Goal: Task Accomplishment & Management: Manage account settings

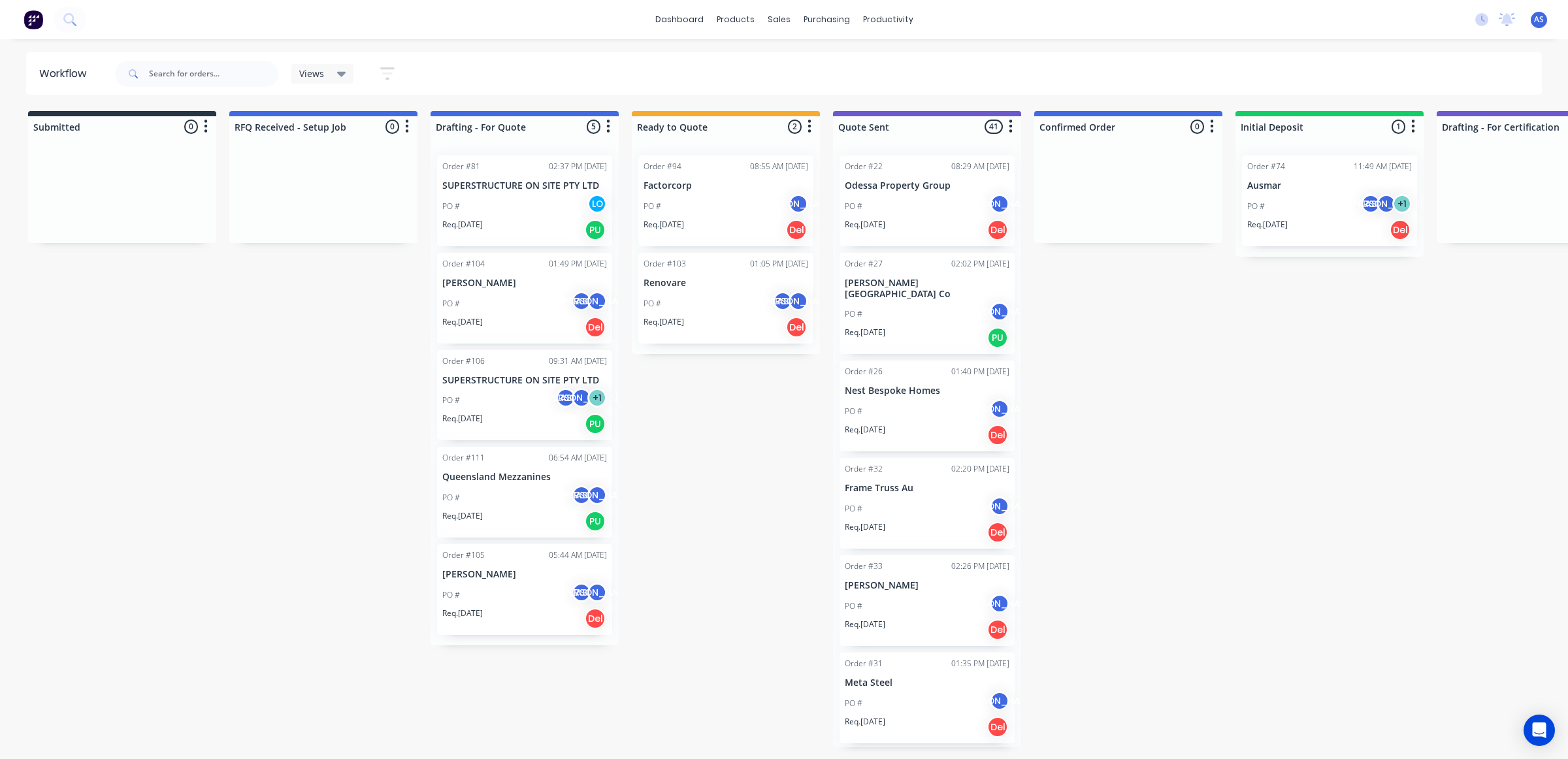
click at [478, 501] on div "PO # AS [PERSON_NAME]" at bounding box center [524, 497] width 164 height 25
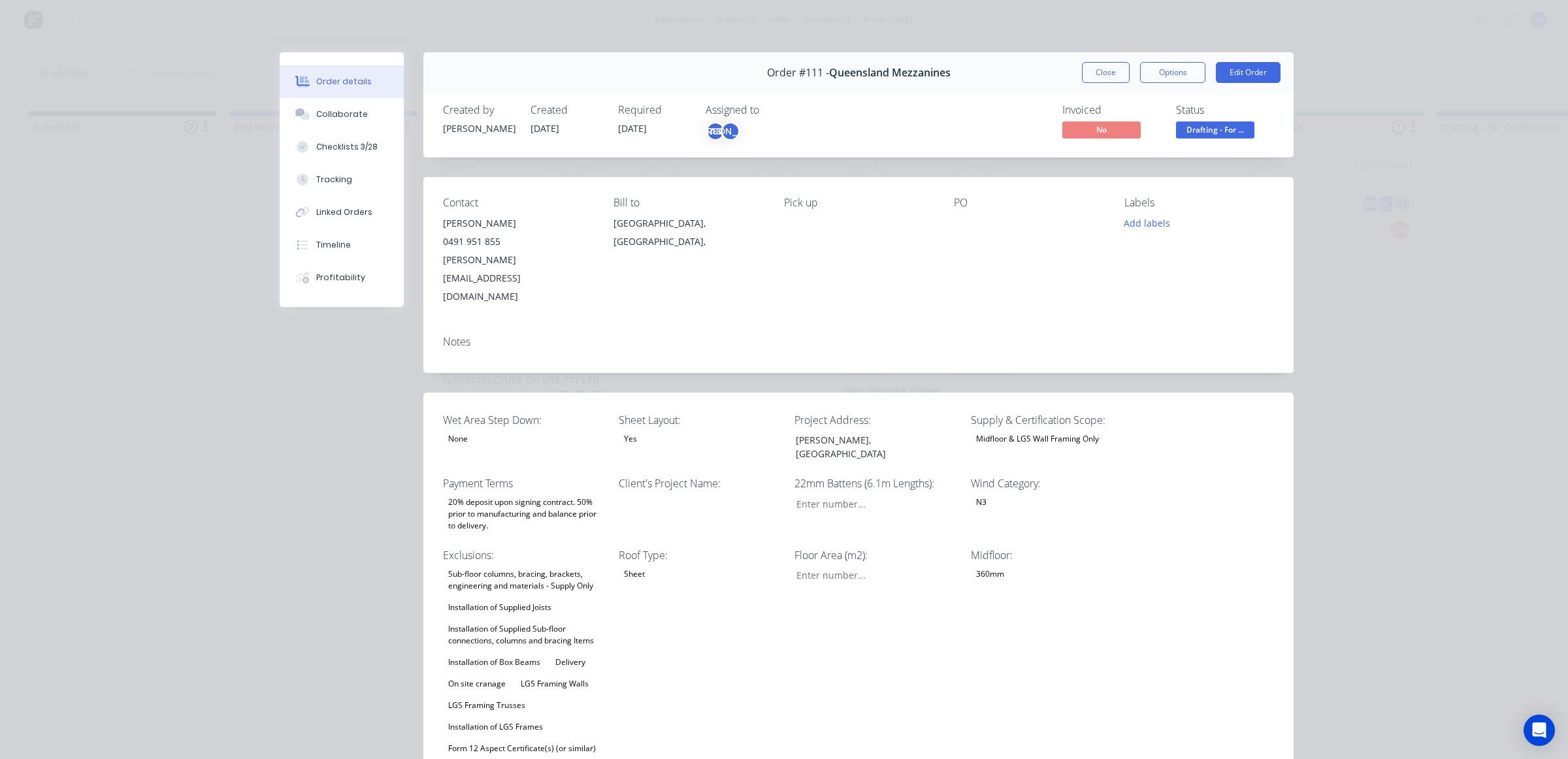
type input "56"
type input "124"
click at [1095, 69] on button "Close" at bounding box center [1106, 72] width 48 height 21
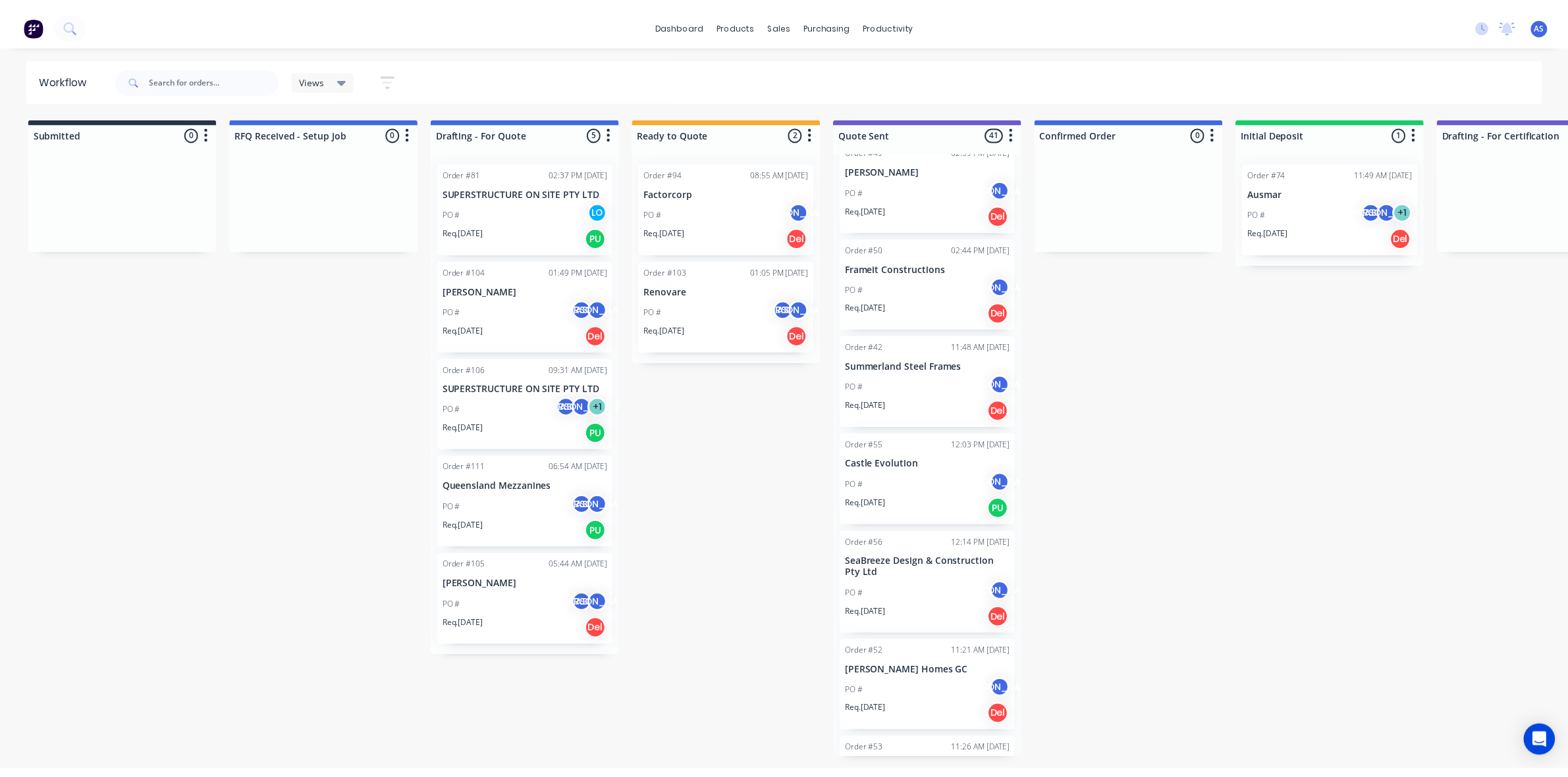
scroll to position [1334, 0]
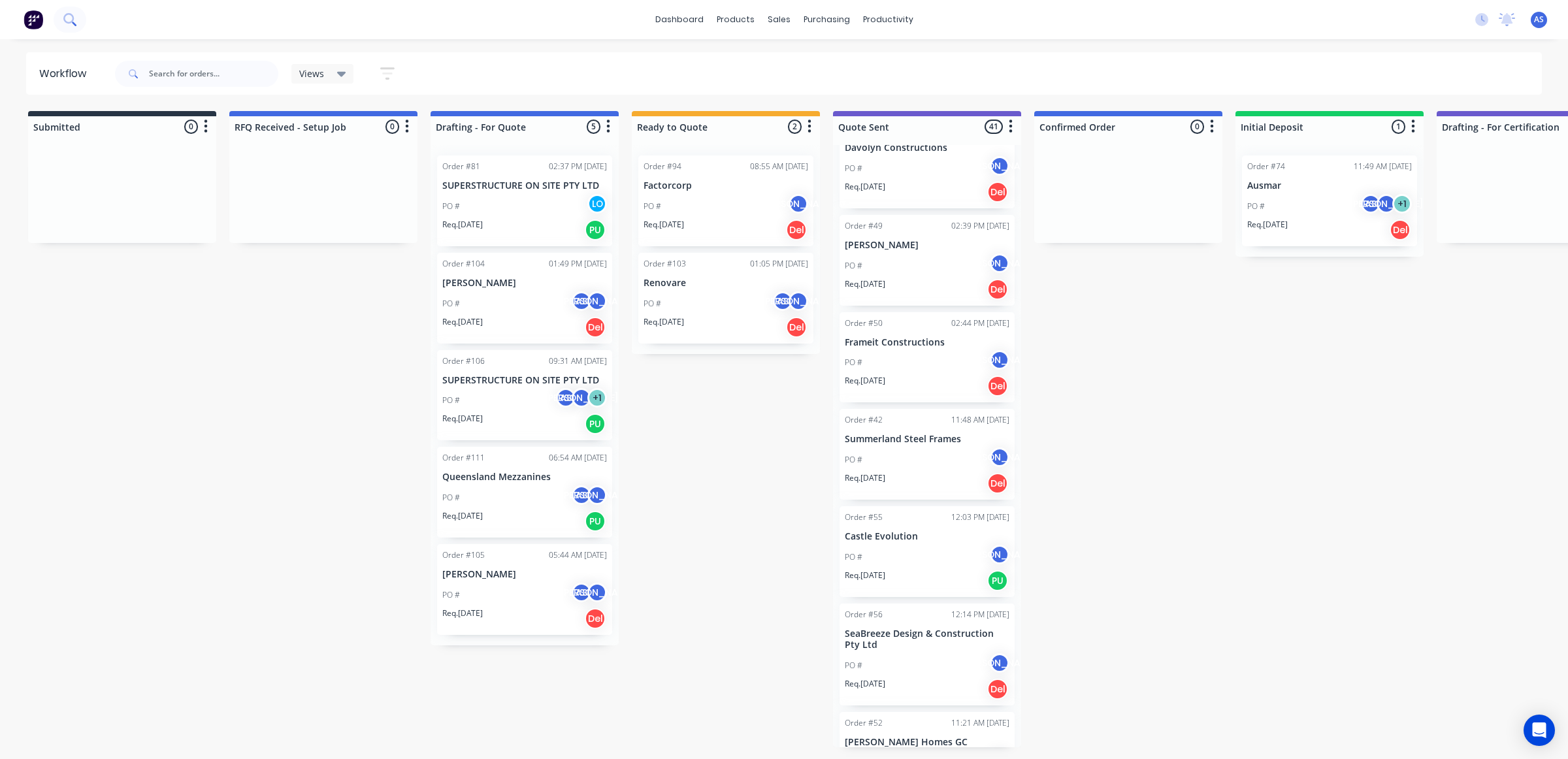
click at [70, 20] on icon at bounding box center [69, 19] width 13 height 13
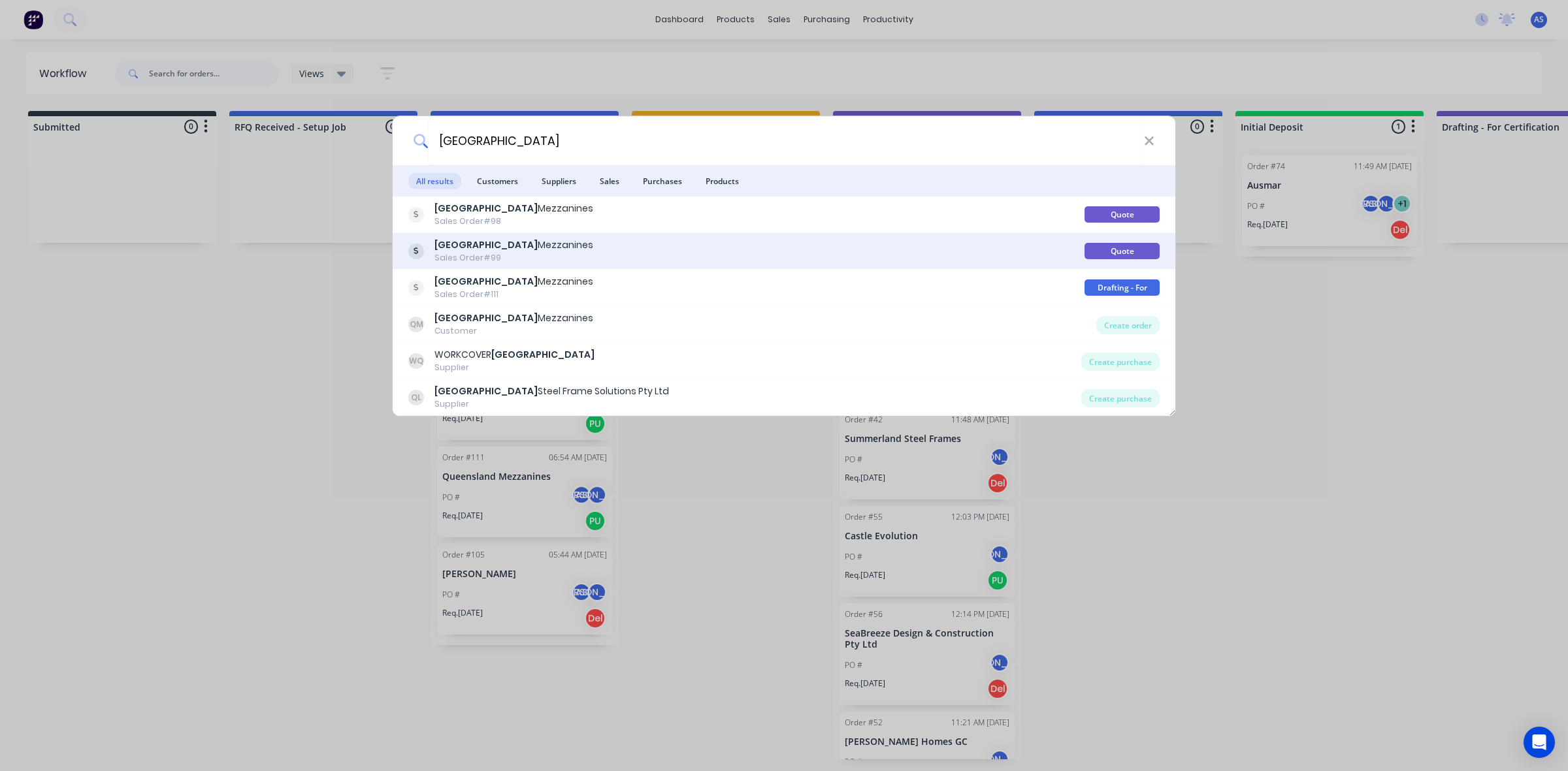
type input "[GEOGRAPHIC_DATA]"
drag, startPoint x: 506, startPoint y: 244, endPoint x: 1084, endPoint y: 246, distance: 578.0
click at [1085, 246] on div "Quote" at bounding box center [1122, 251] width 75 height 16
click at [990, 256] on div "Queensland Mezzanines Sales Order #99" at bounding box center [747, 251] width 676 height 26
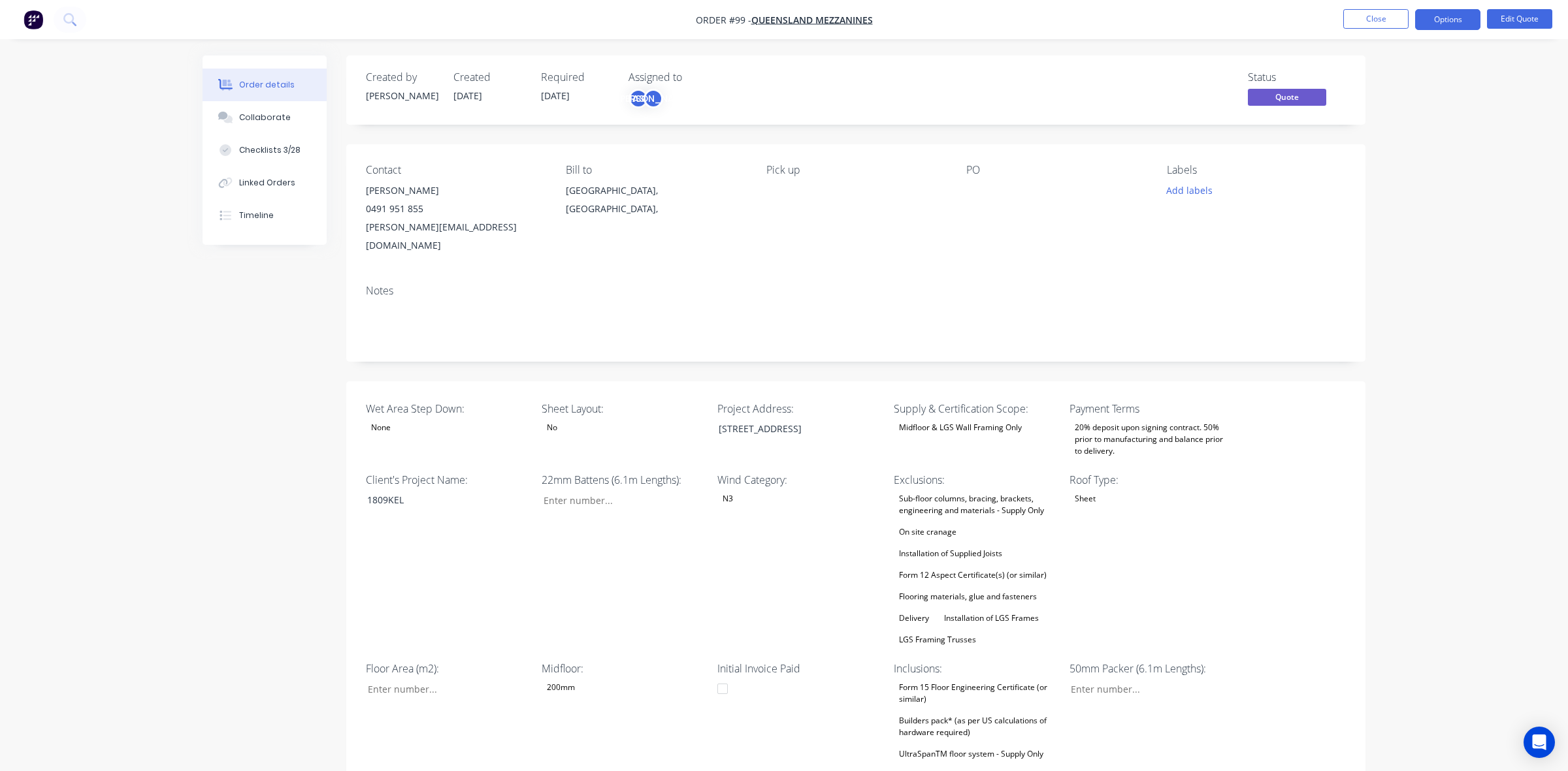
type input "40"
type input "86"
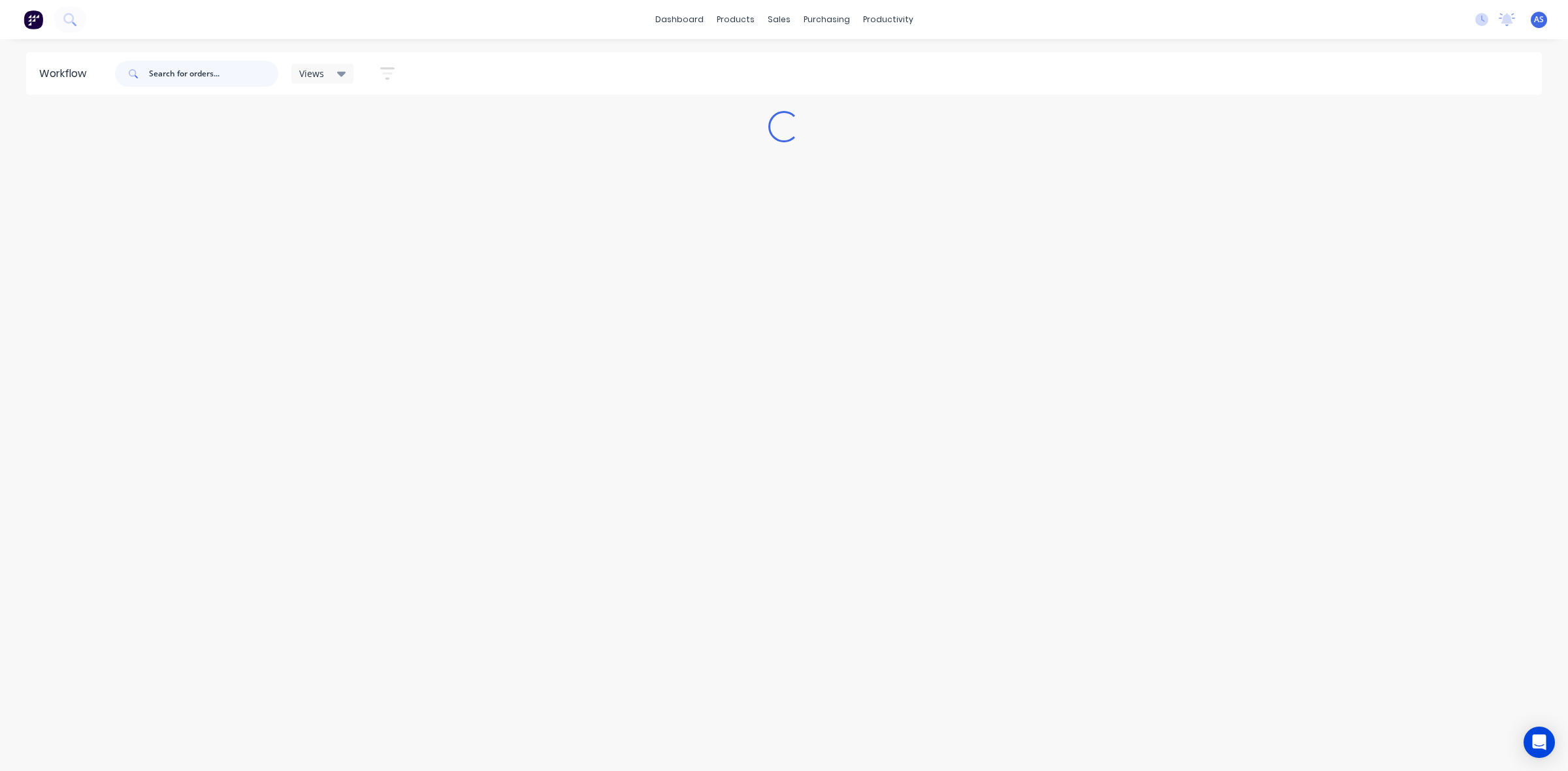
click at [183, 73] on input "text" at bounding box center [214, 74] width 130 height 26
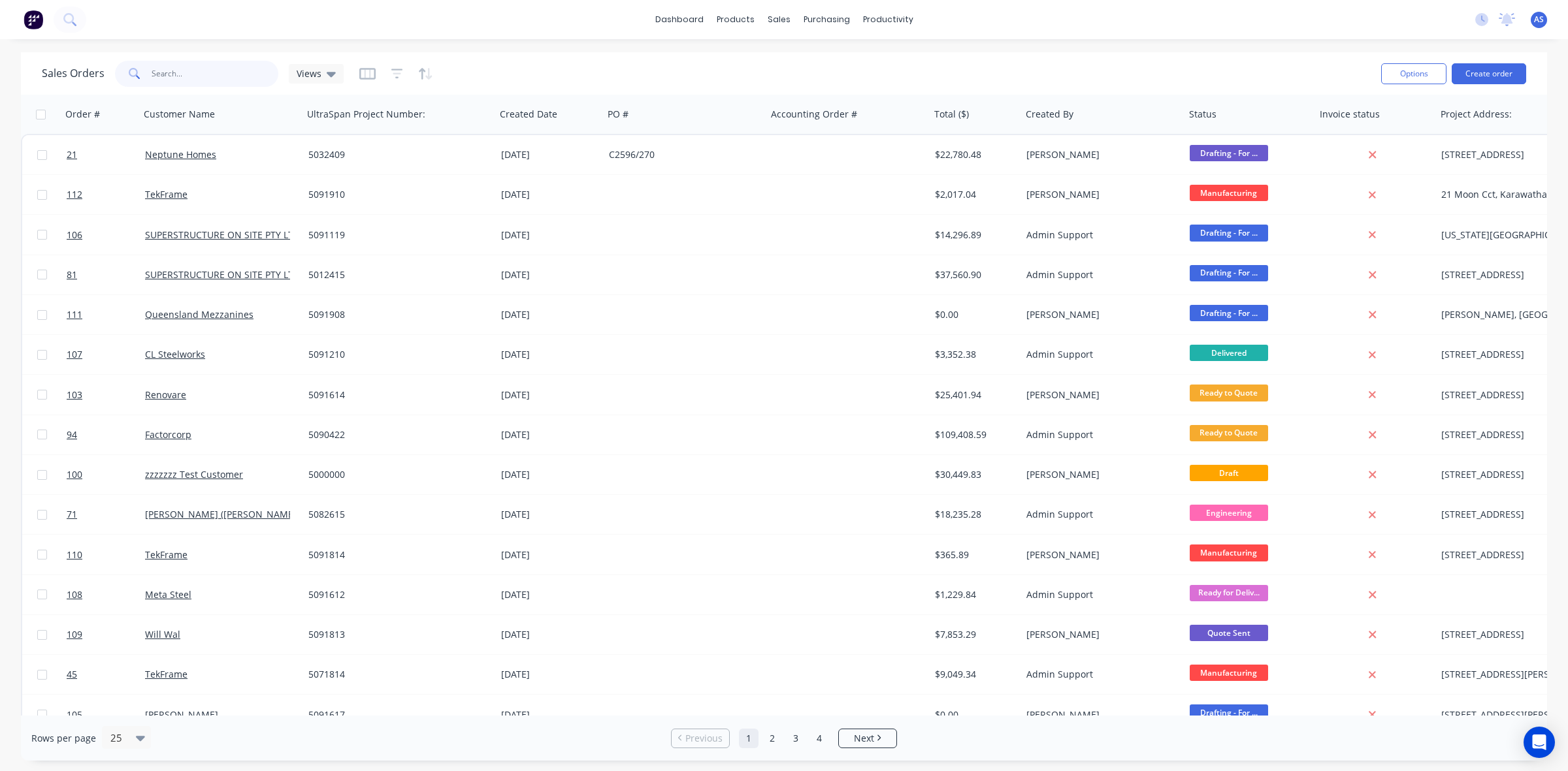
click at [154, 79] on input "text" at bounding box center [215, 74] width 127 height 26
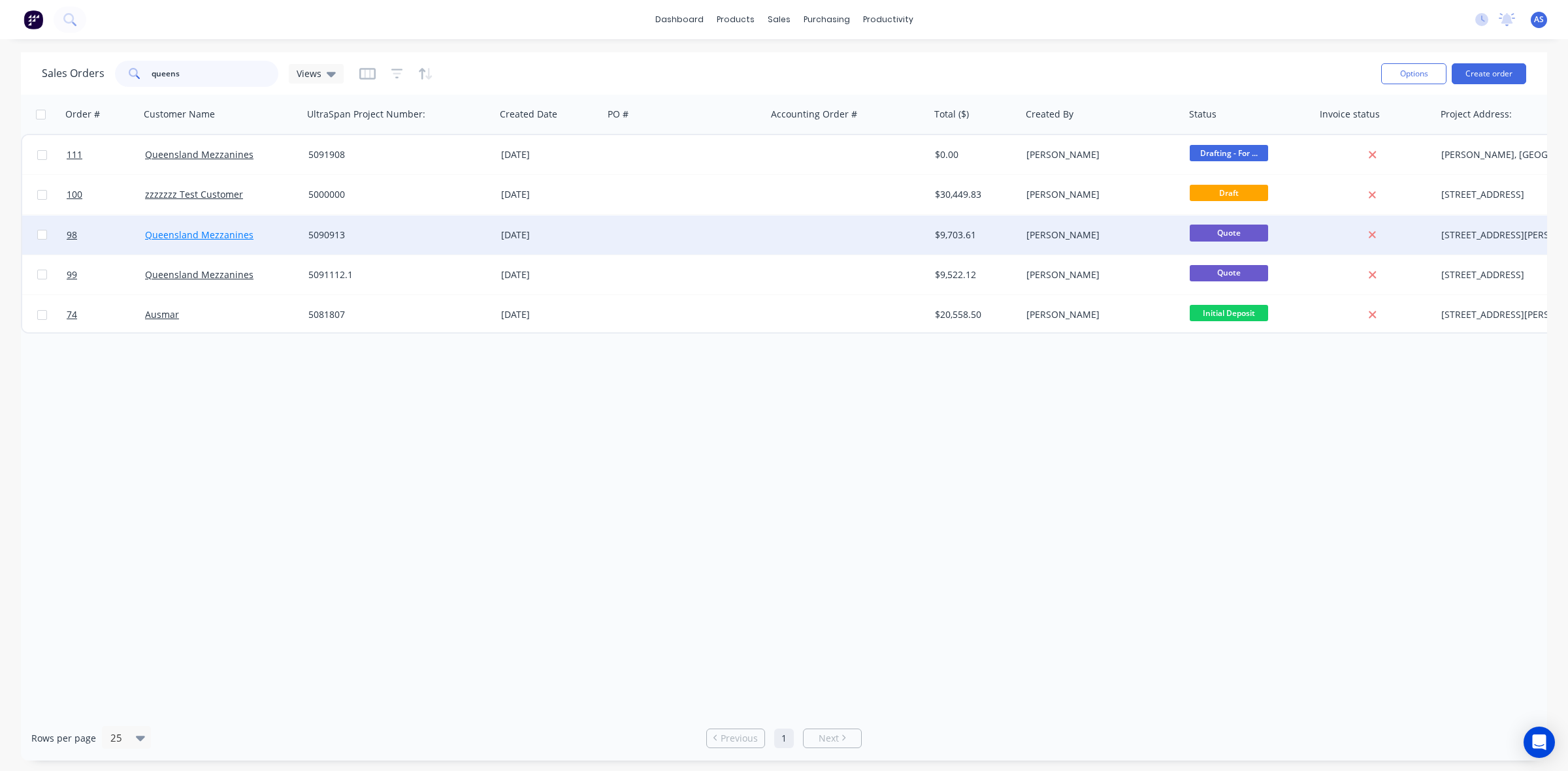
type input "queens"
click at [217, 236] on link "Queensland Mezzanines" at bounding box center [199, 235] width 109 height 13
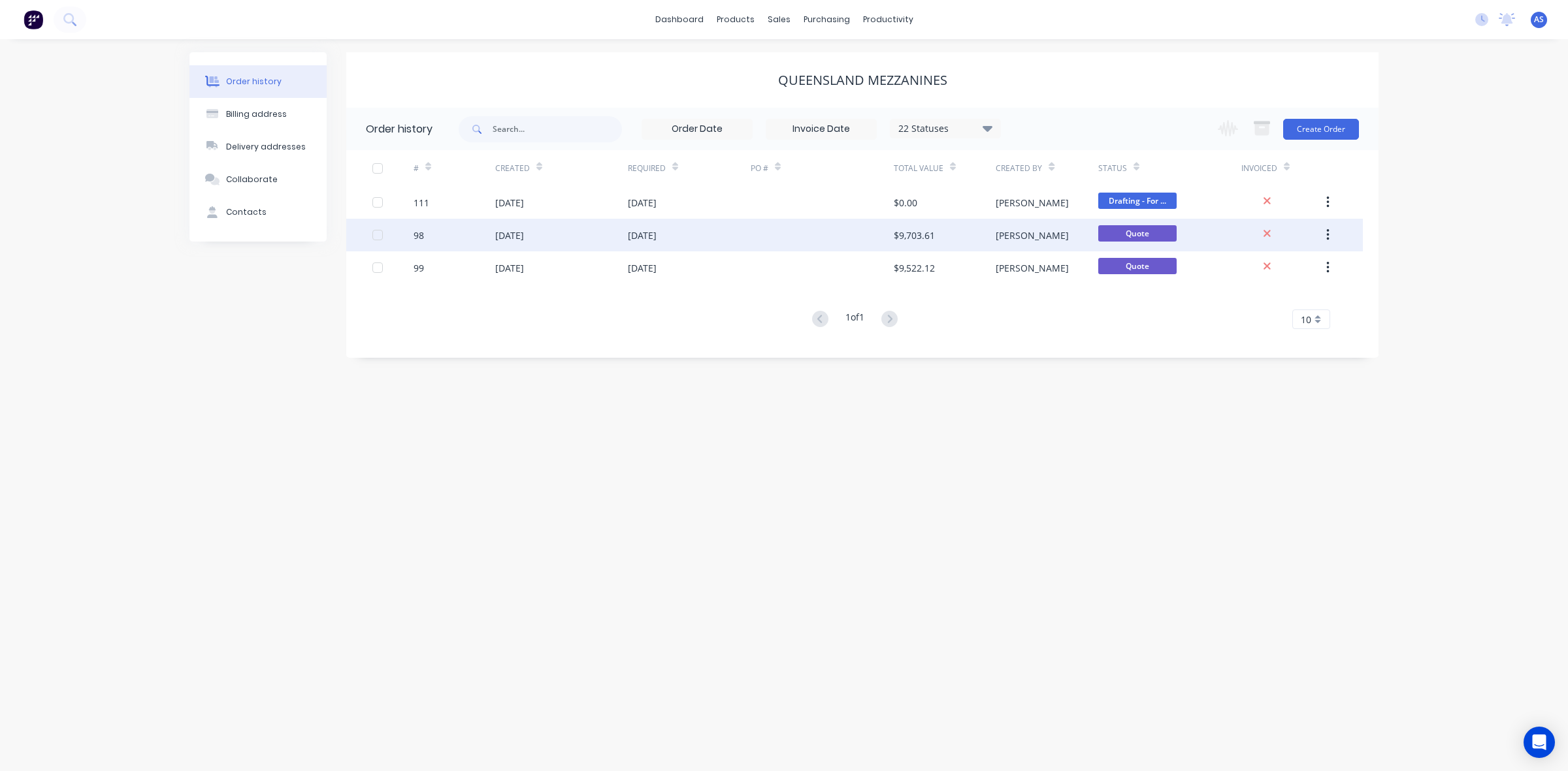
click at [514, 240] on div "16 Sep 2025" at bounding box center [509, 235] width 28 height 14
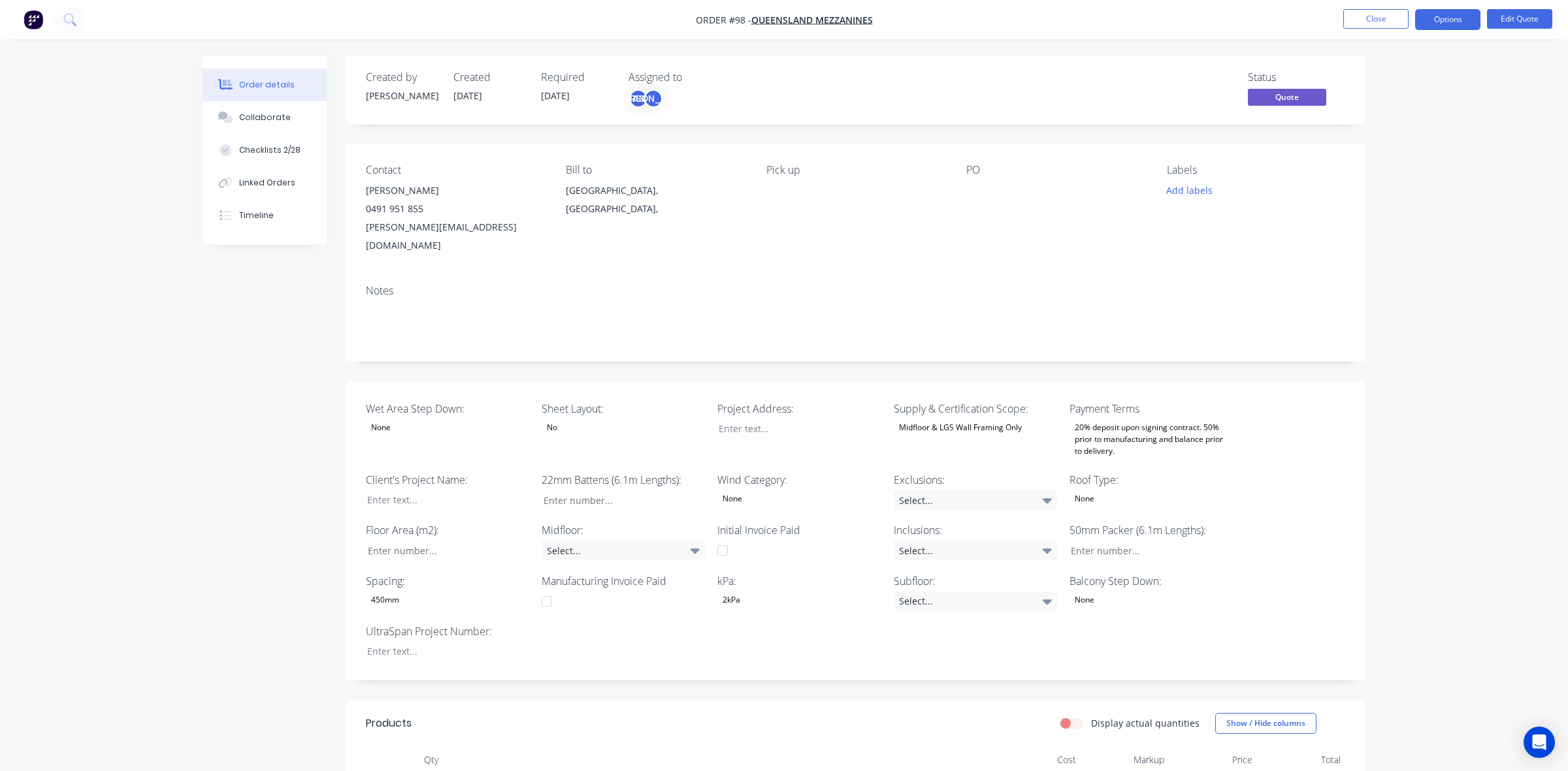
type input "38"
type input "84"
type input "0"
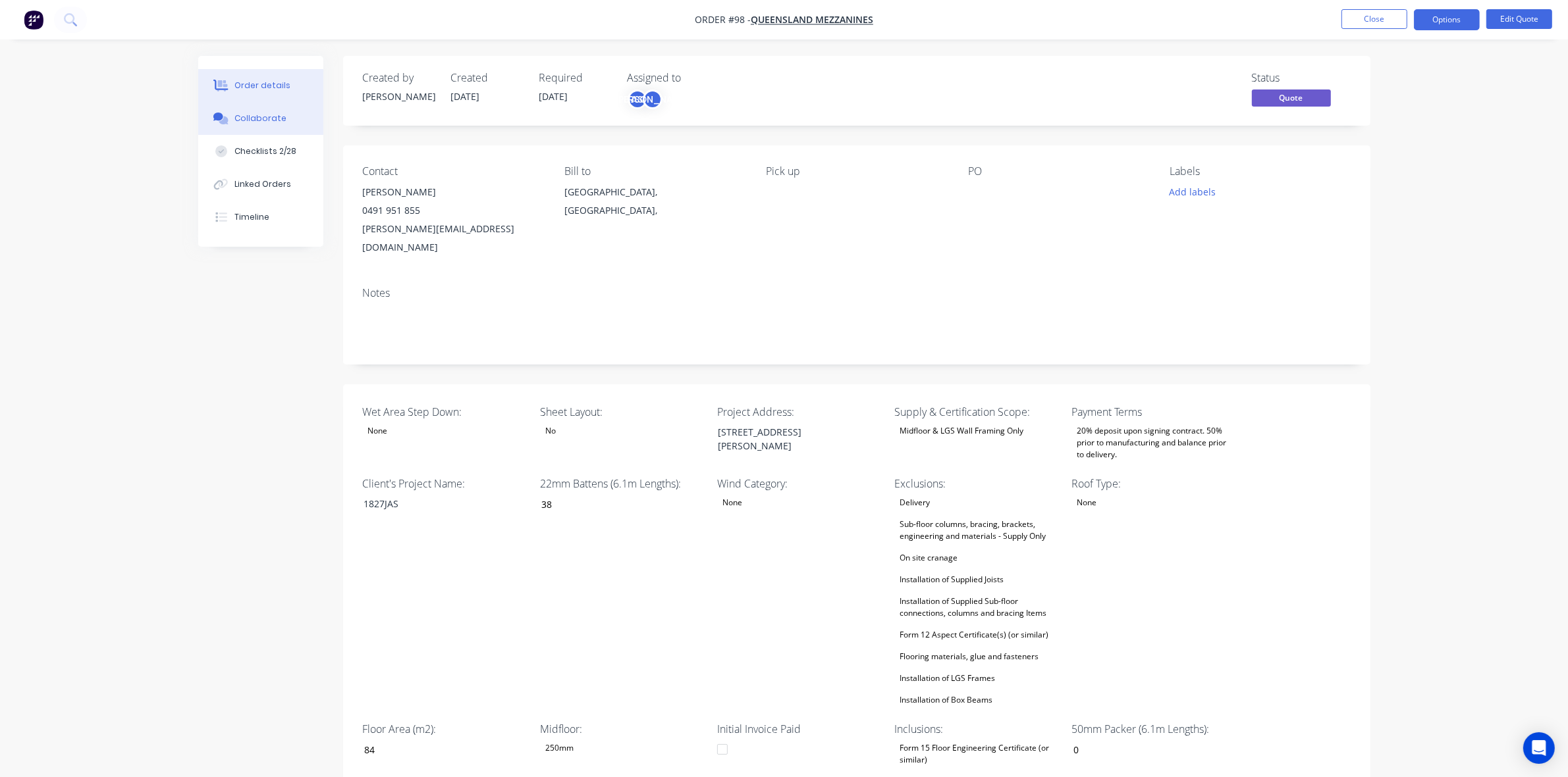
click at [283, 115] on button "Collaborate" at bounding box center [261, 119] width 125 height 33
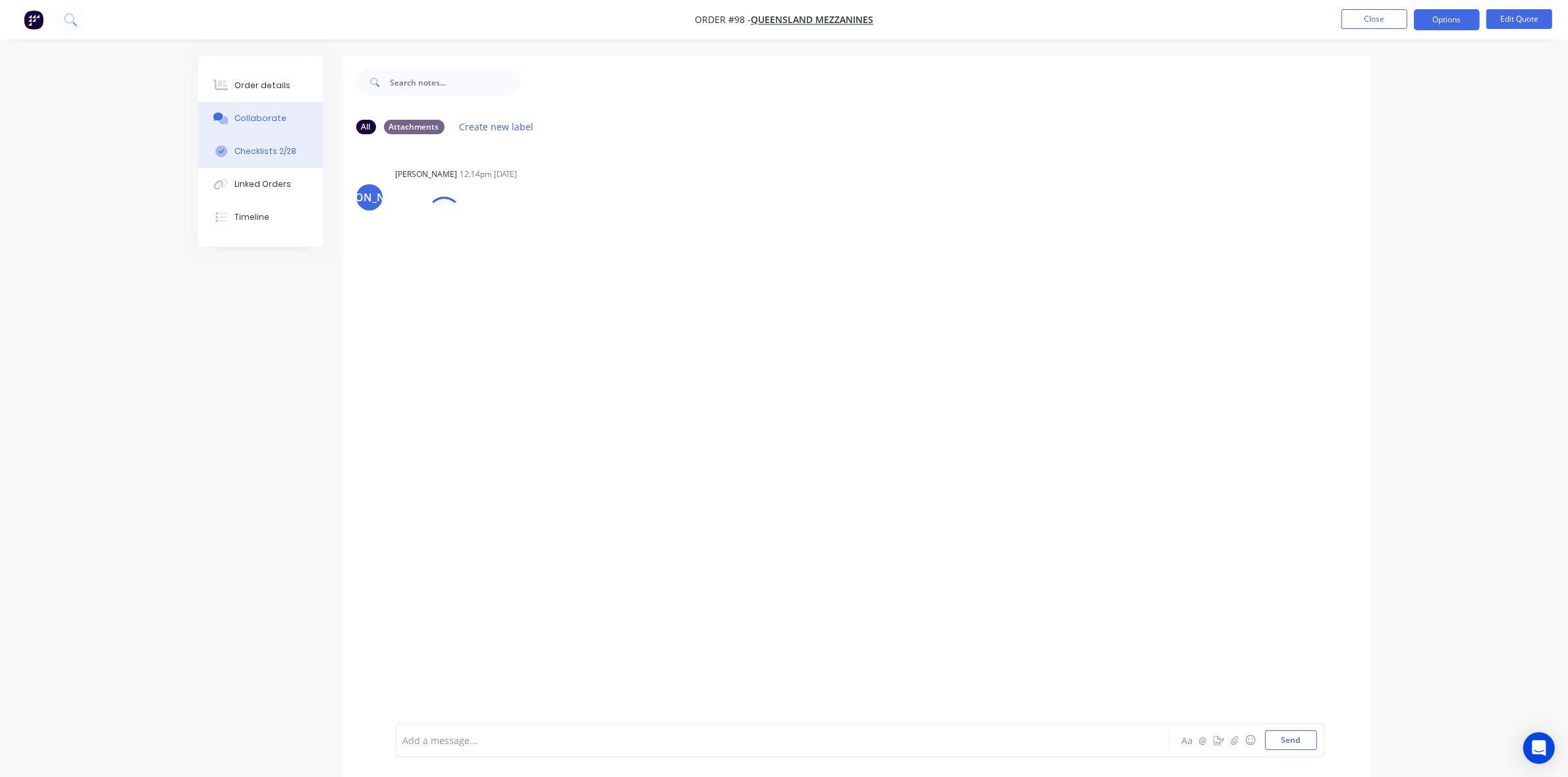
click at [273, 145] on div "Checklists 2/28" at bounding box center [265, 151] width 62 height 12
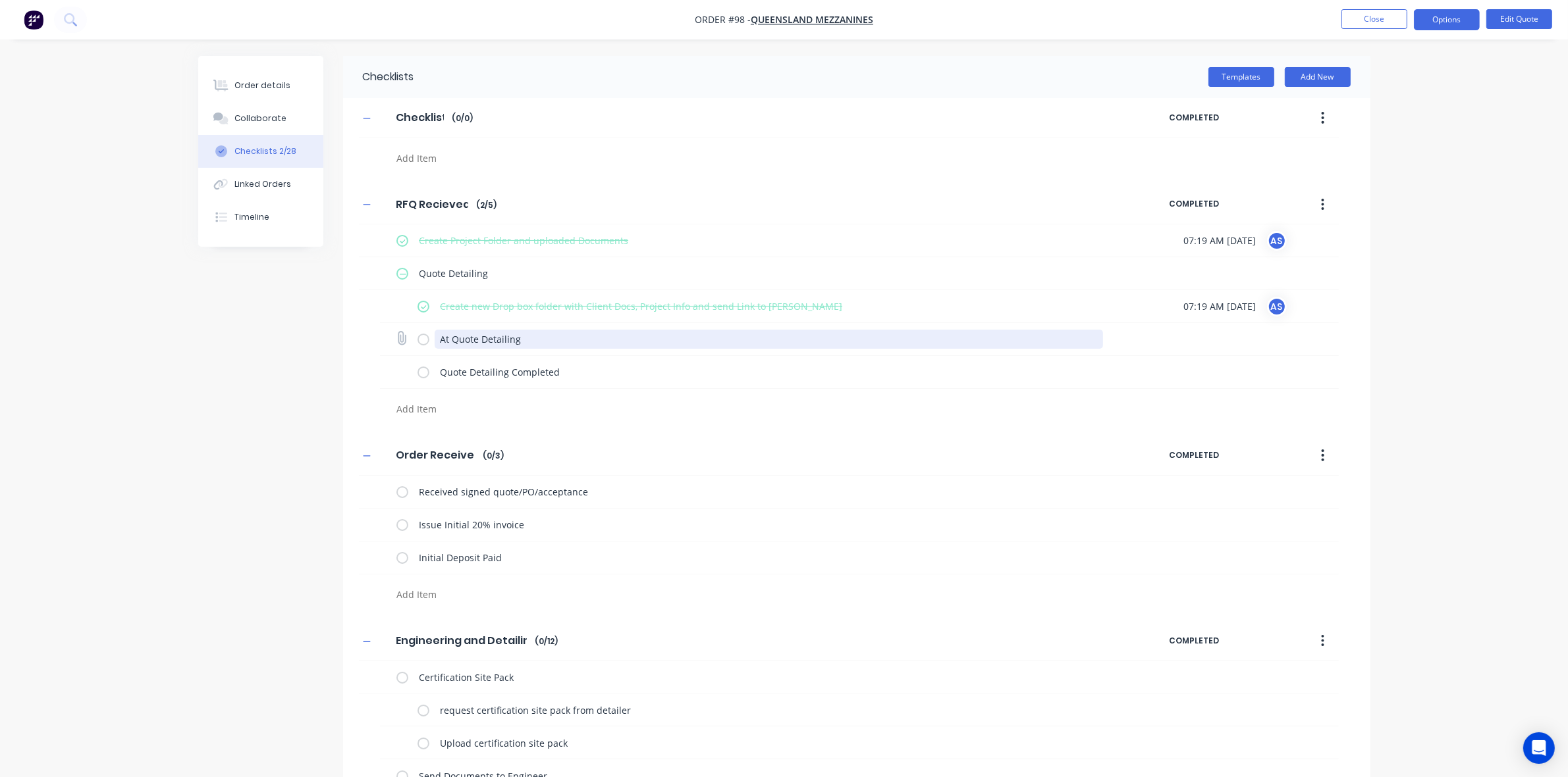
click at [441, 336] on textarea "At Quote Detailing" at bounding box center [769, 339] width 668 height 19
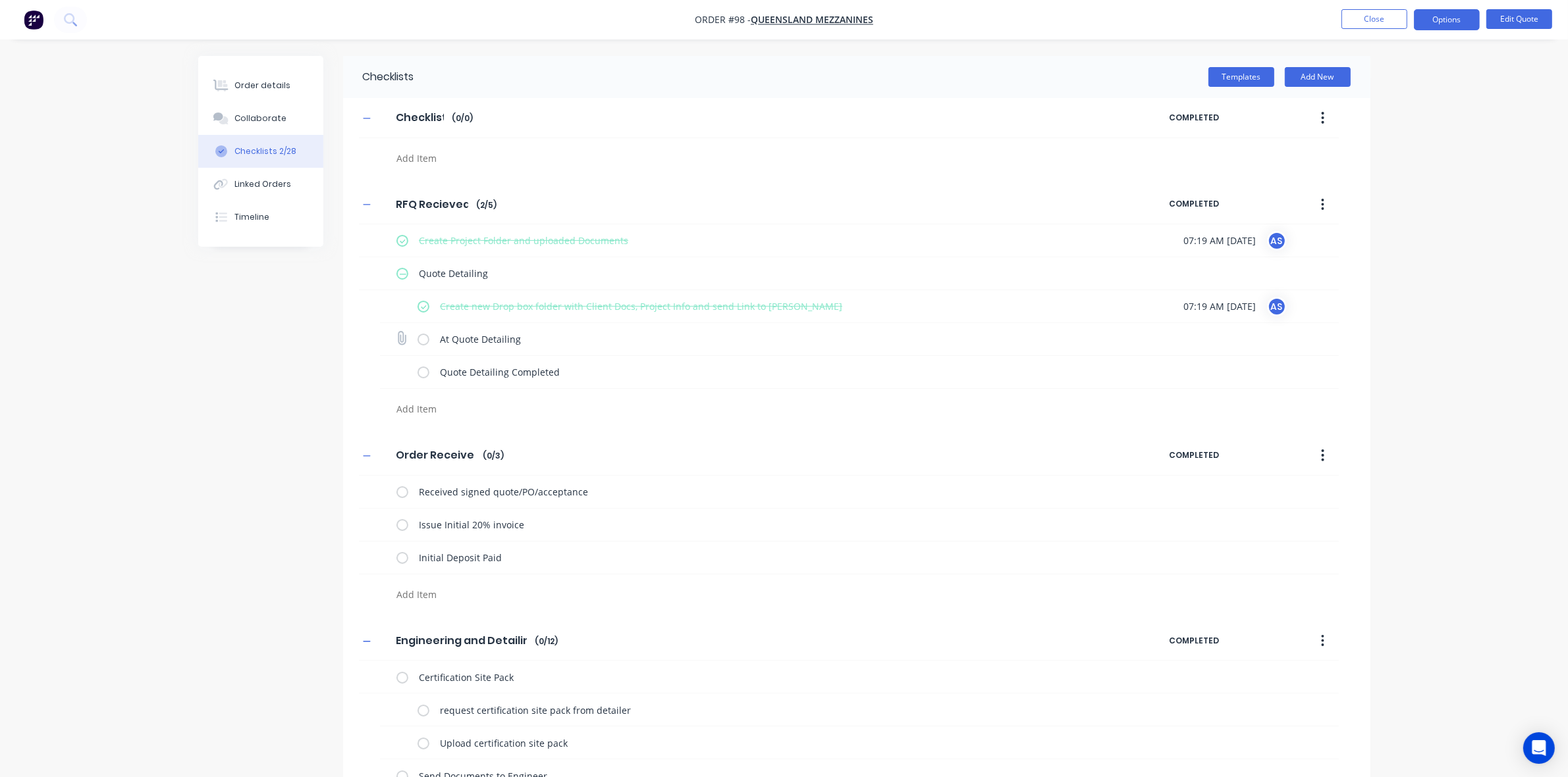
click at [419, 338] on label at bounding box center [423, 339] width 12 height 14
click at [0, 0] on input "checkbox" at bounding box center [0, 0] width 0 height 0
click at [415, 371] on div "Quote Detailing Completed" at bounding box center [859, 373] width 958 height 33
click at [429, 372] on div "Quote Detailing Completed" at bounding box center [762, 372] width 691 height 27
click at [425, 364] on div "Quote Detailing Completed" at bounding box center [762, 372] width 691 height 27
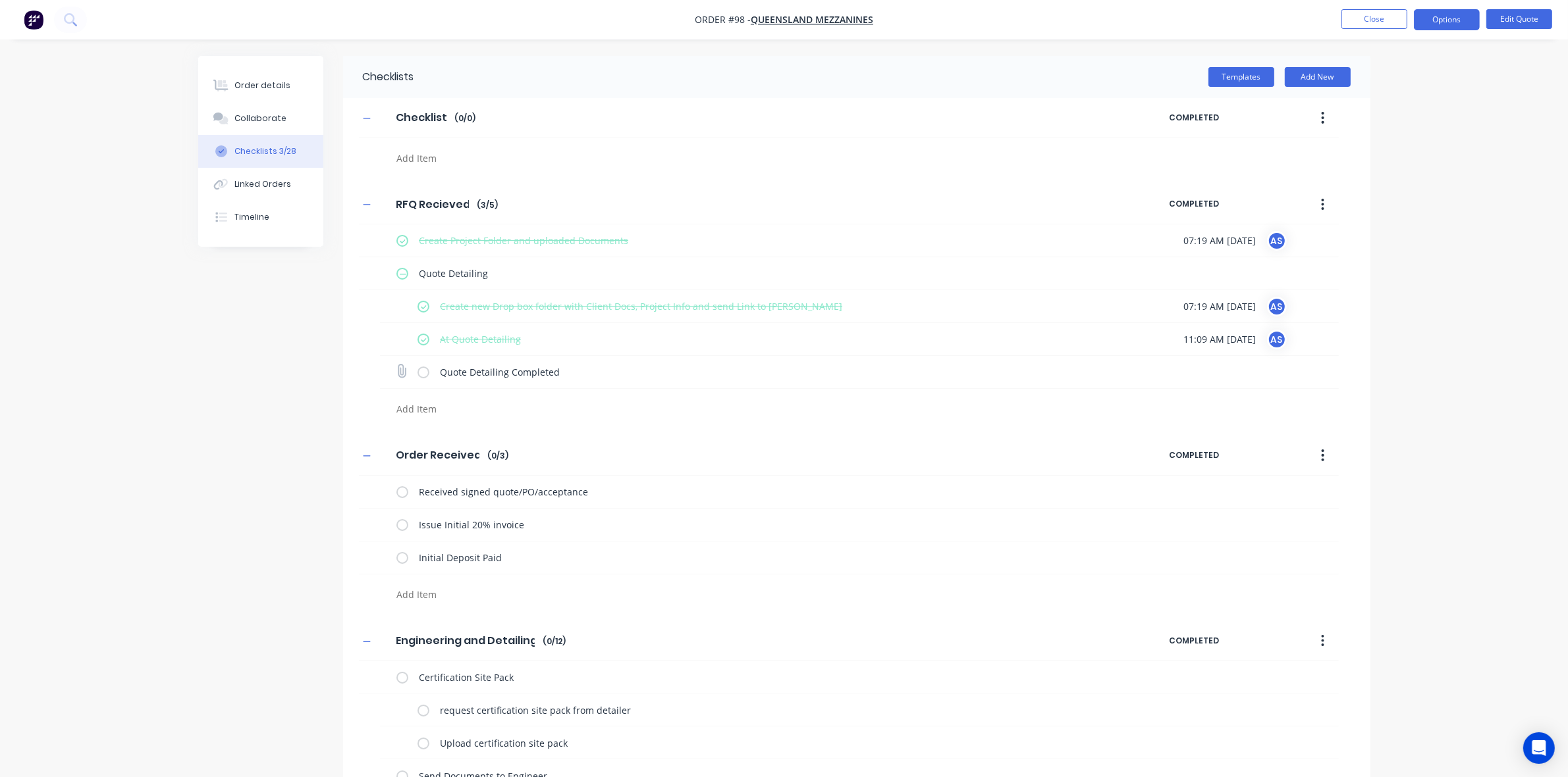
click at [425, 367] on label at bounding box center [423, 372] width 12 height 14
click at [0, 0] on input "checkbox" at bounding box center [0, 0] width 0 height 0
click at [401, 495] on label at bounding box center [401, 492] width 12 height 14
click at [0, 0] on input "checkbox" at bounding box center [0, 0] width 0 height 0
type textarea "x"
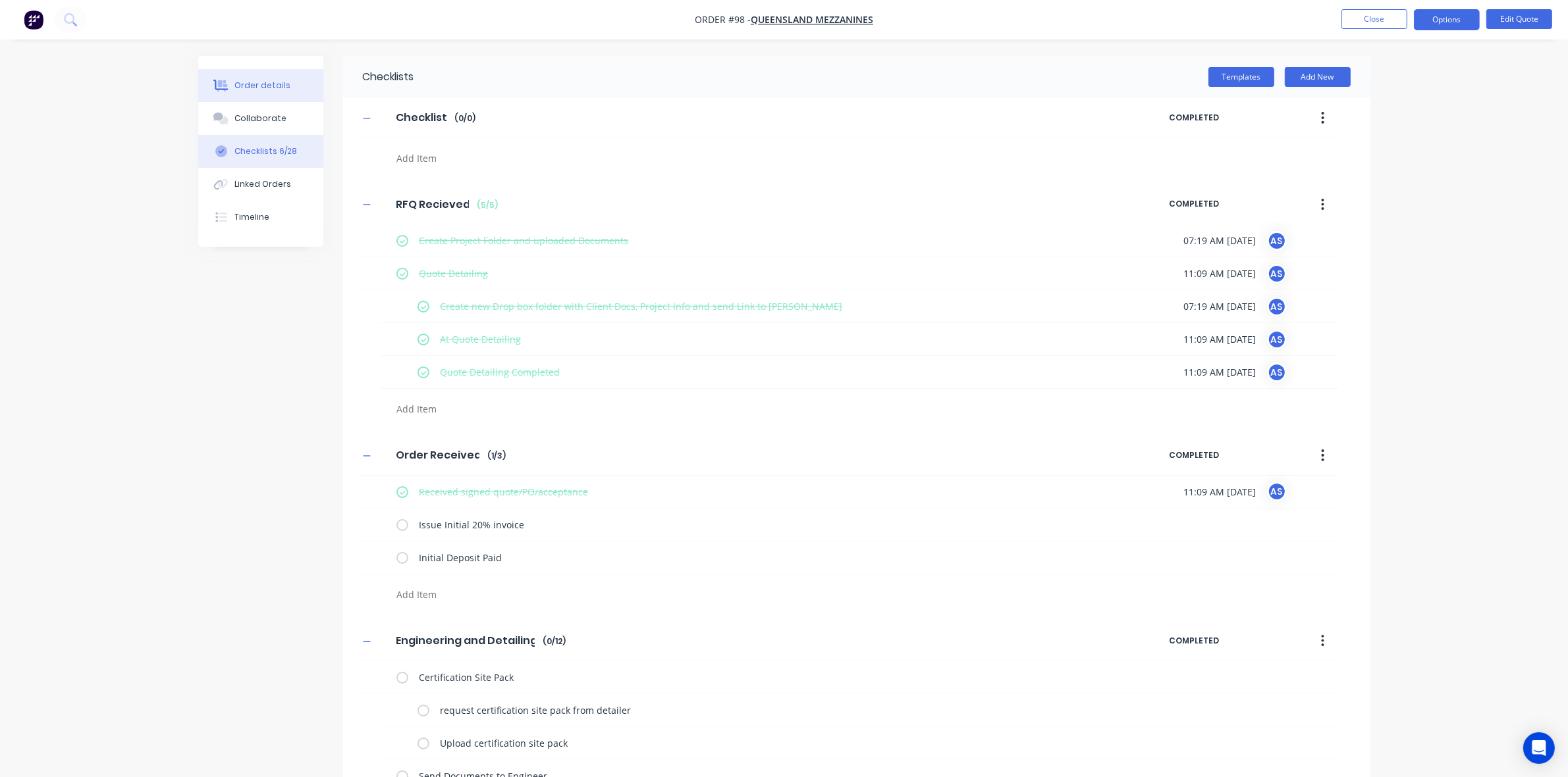
click at [283, 94] on button "Order details" at bounding box center [261, 86] width 125 height 33
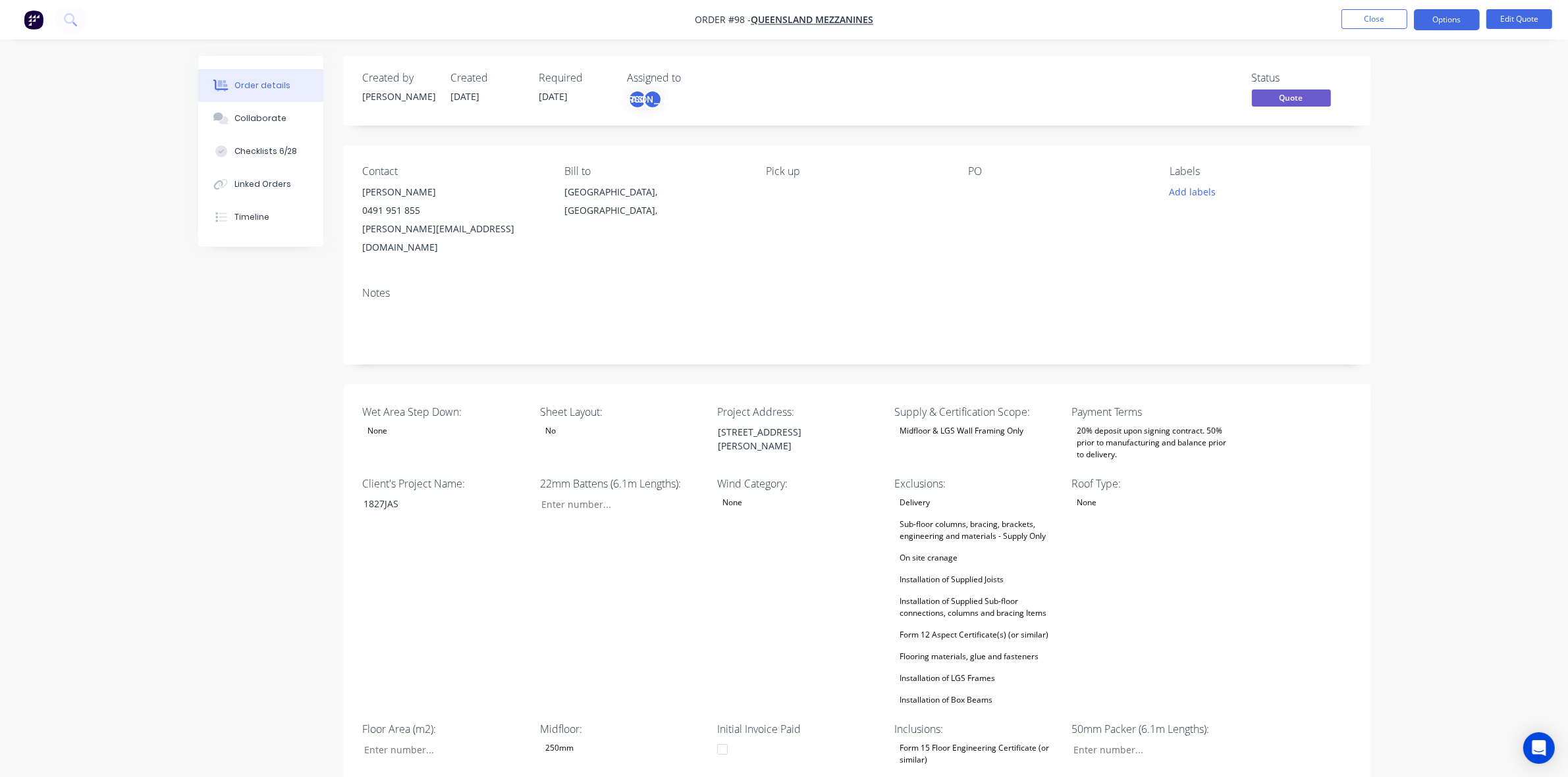
type input "38"
type input "84"
type input "0"
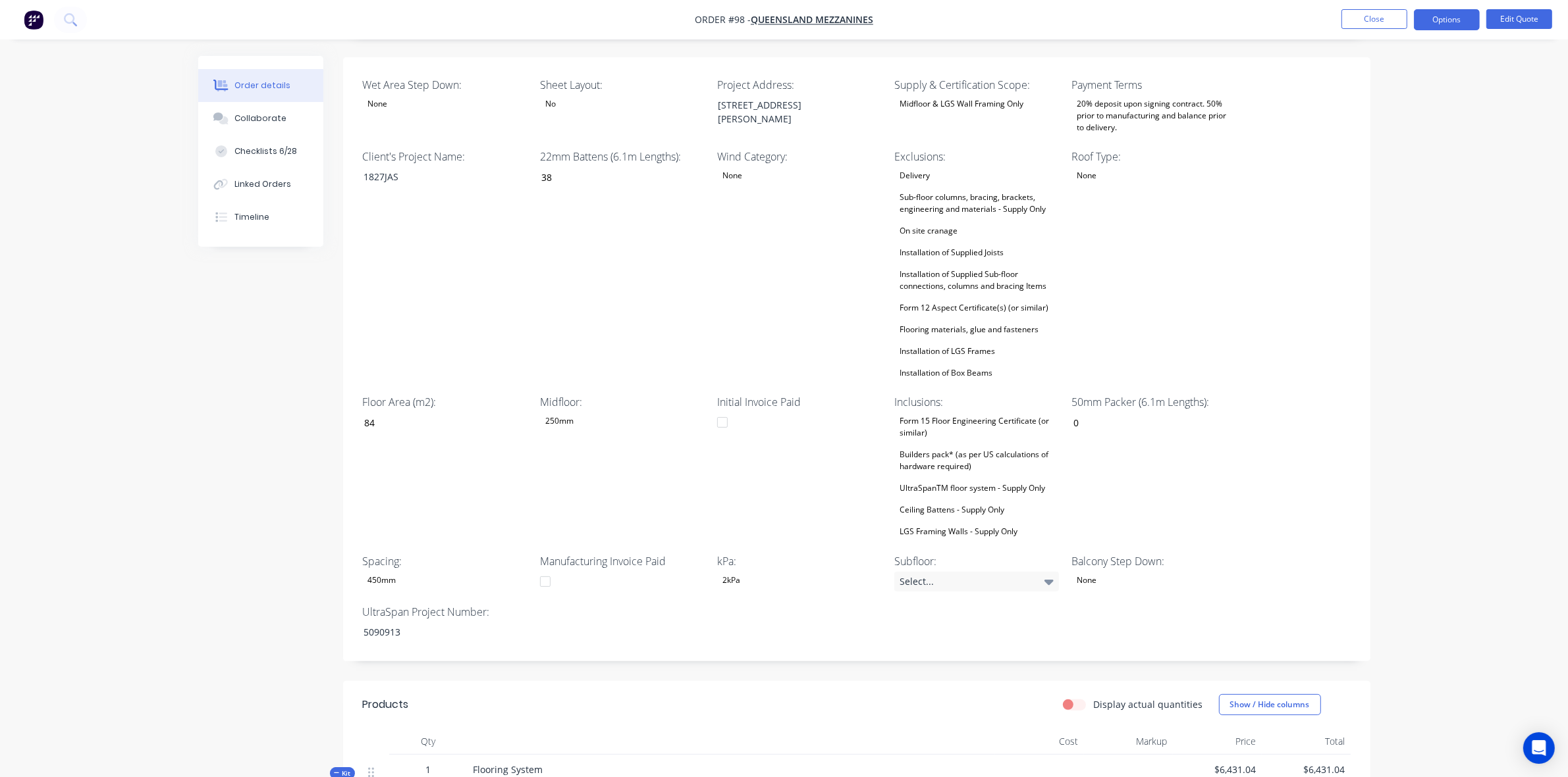
scroll to position [330, 0]
click at [269, 122] on div "Collaborate" at bounding box center [261, 118] width 52 height 12
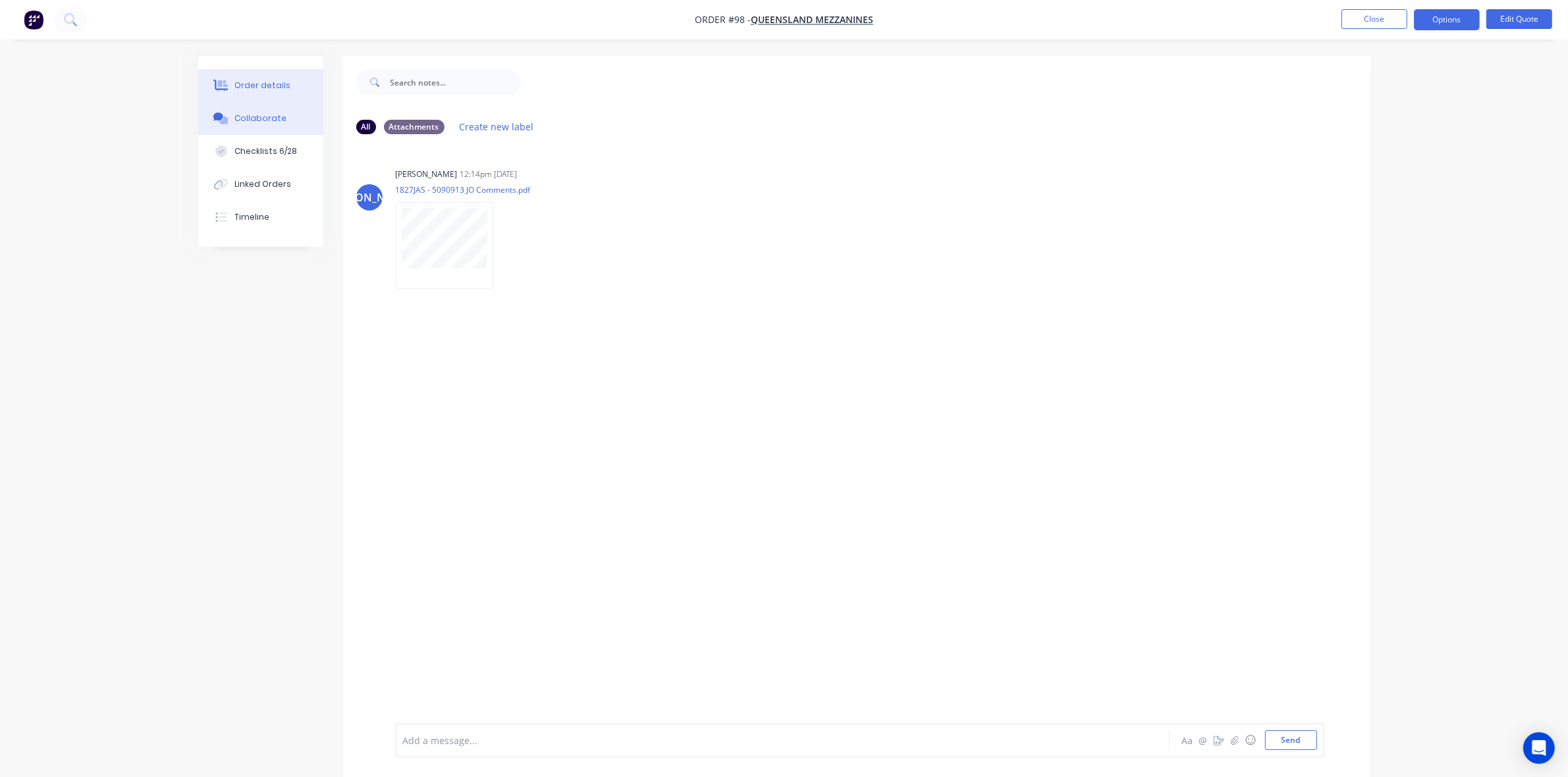
click at [260, 87] on div "Order details" at bounding box center [262, 86] width 56 height 12
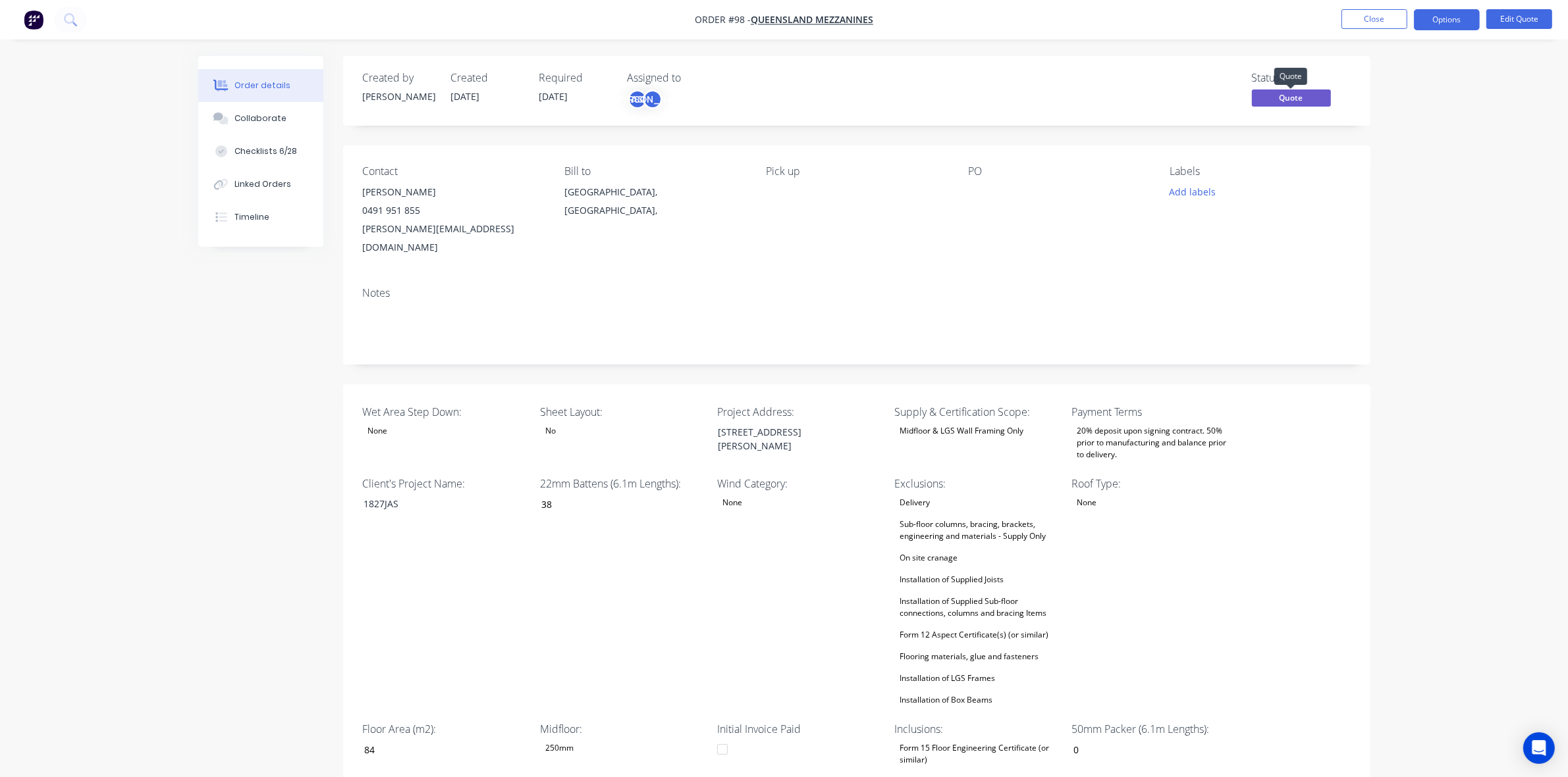
click at [1277, 99] on span "Quote" at bounding box center [1291, 98] width 79 height 17
click at [1307, 96] on span "Quote" at bounding box center [1291, 98] width 79 height 17
click at [1291, 96] on span "Quote" at bounding box center [1291, 98] width 79 height 17
click at [1283, 93] on span "Quote" at bounding box center [1291, 98] width 79 height 17
click at [1508, 25] on button "Edit Quote" at bounding box center [1519, 18] width 66 height 19
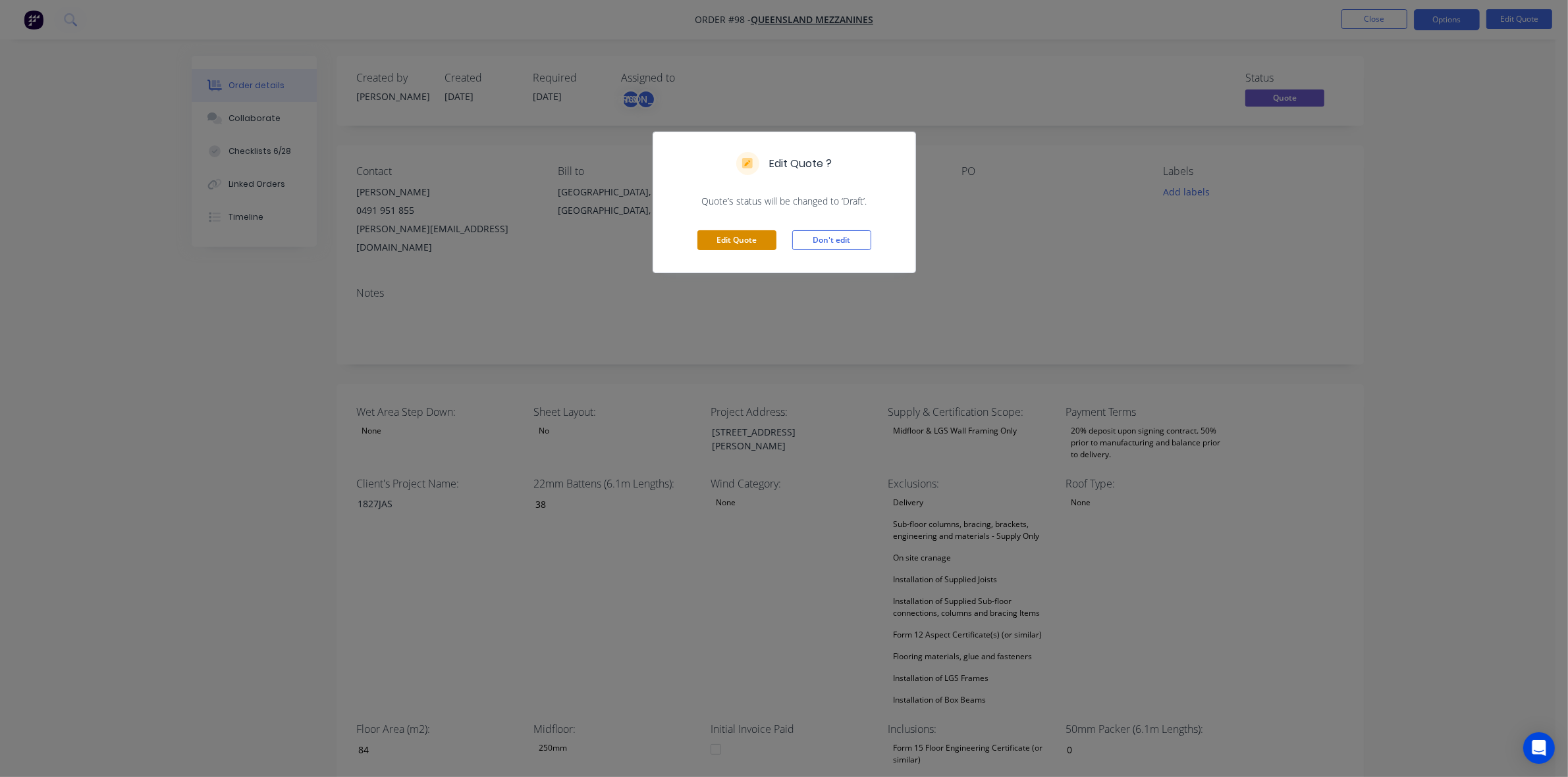
click at [759, 232] on button "Edit Quote" at bounding box center [737, 239] width 79 height 19
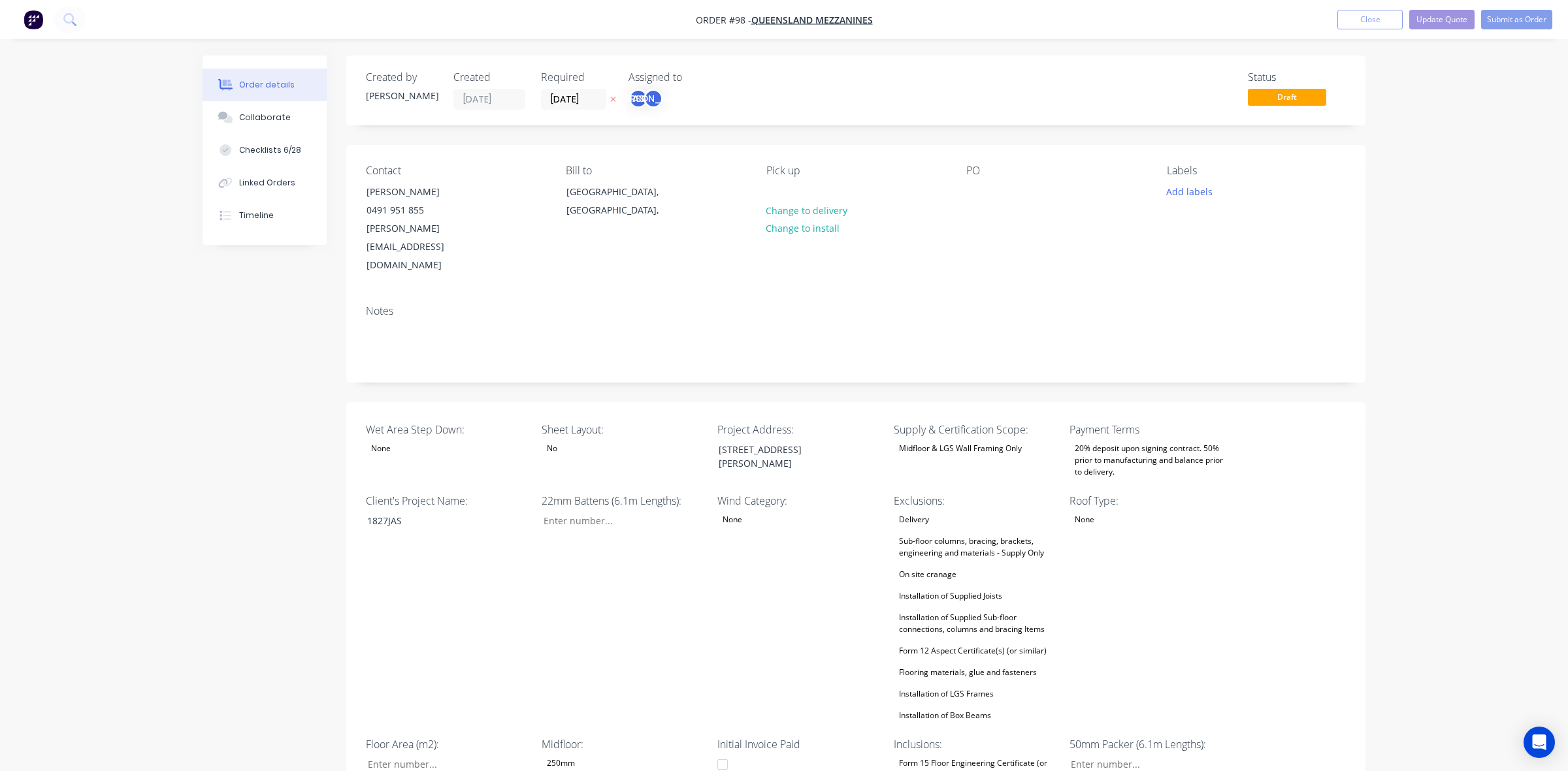
type input "38"
type input "84"
type input "0"
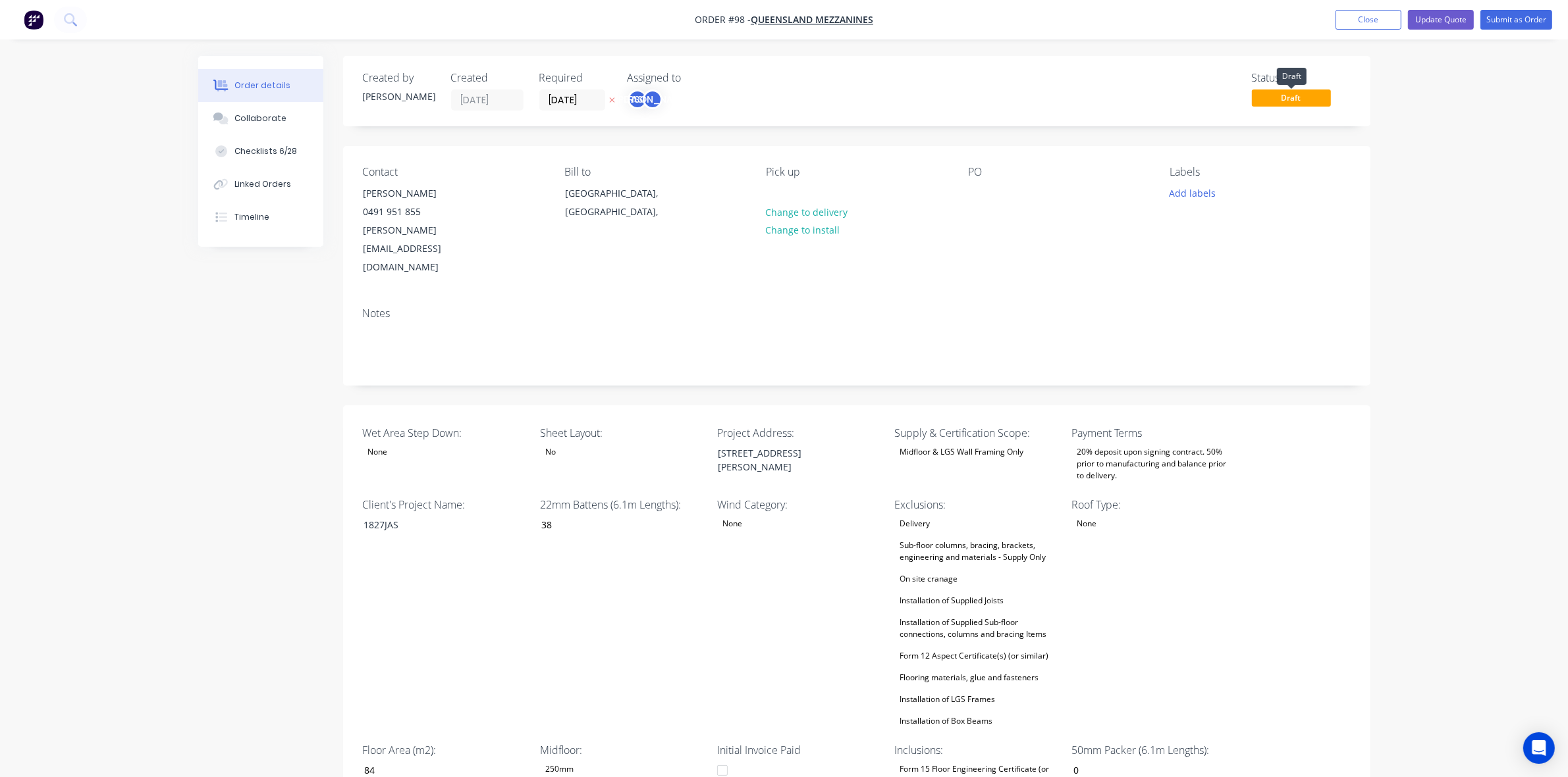
click at [1301, 97] on span "Draft" at bounding box center [1291, 98] width 79 height 17
click at [1525, 17] on button "Submit as Order" at bounding box center [1516, 19] width 72 height 19
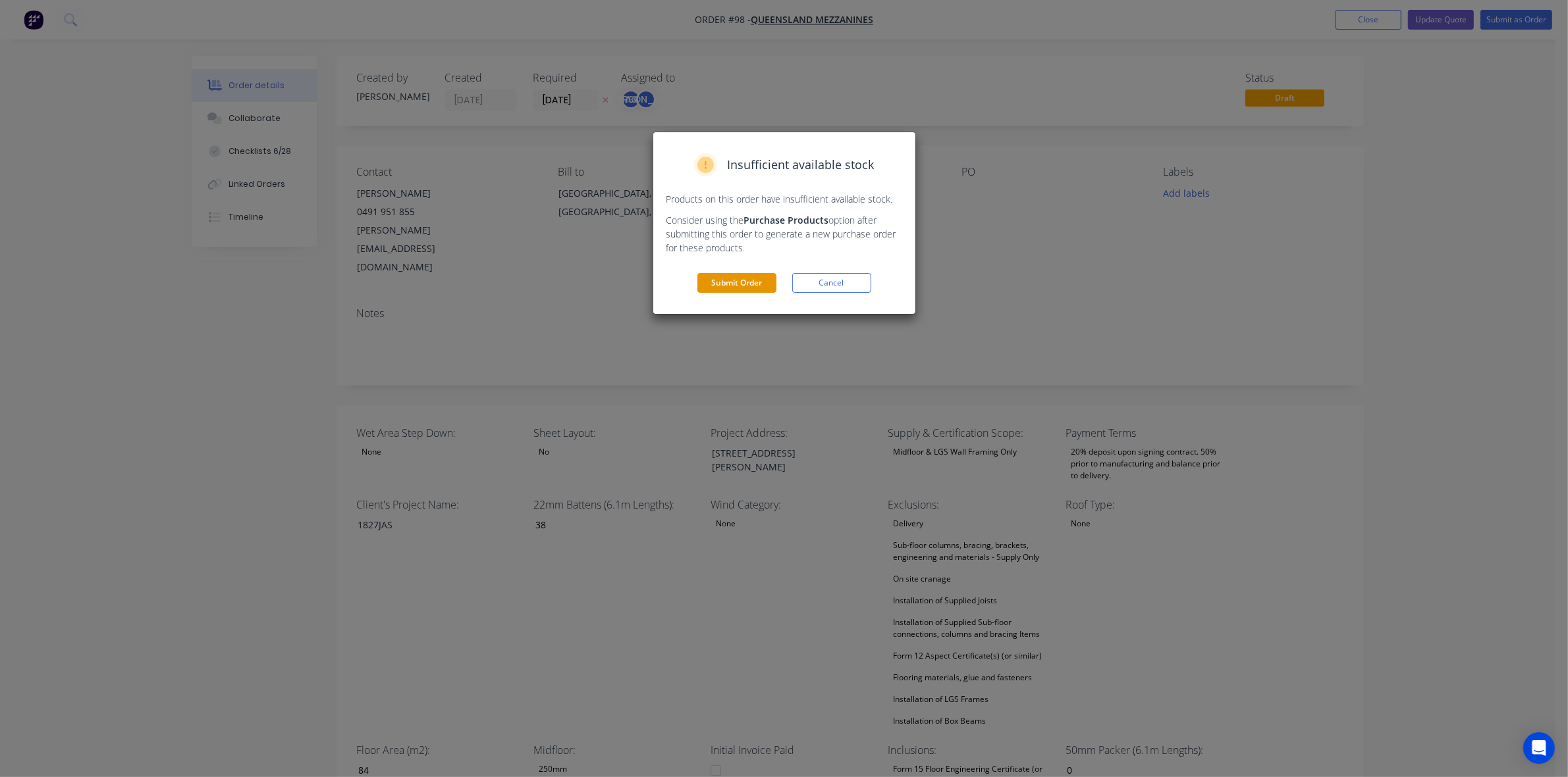
click at [765, 278] on button "Submit Order" at bounding box center [737, 283] width 79 height 19
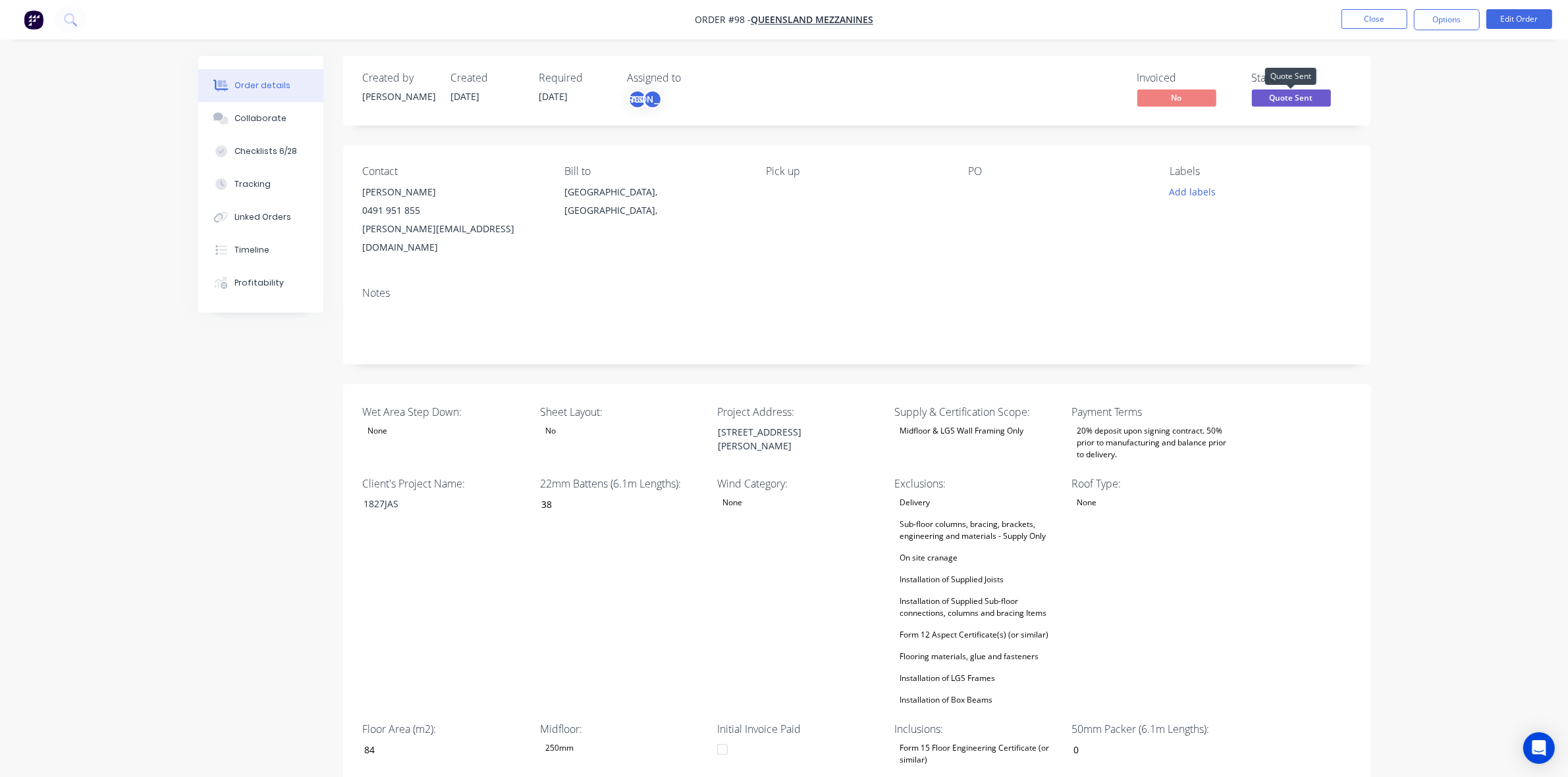
click at [1268, 105] on span "Quote Sent" at bounding box center [1291, 98] width 79 height 17
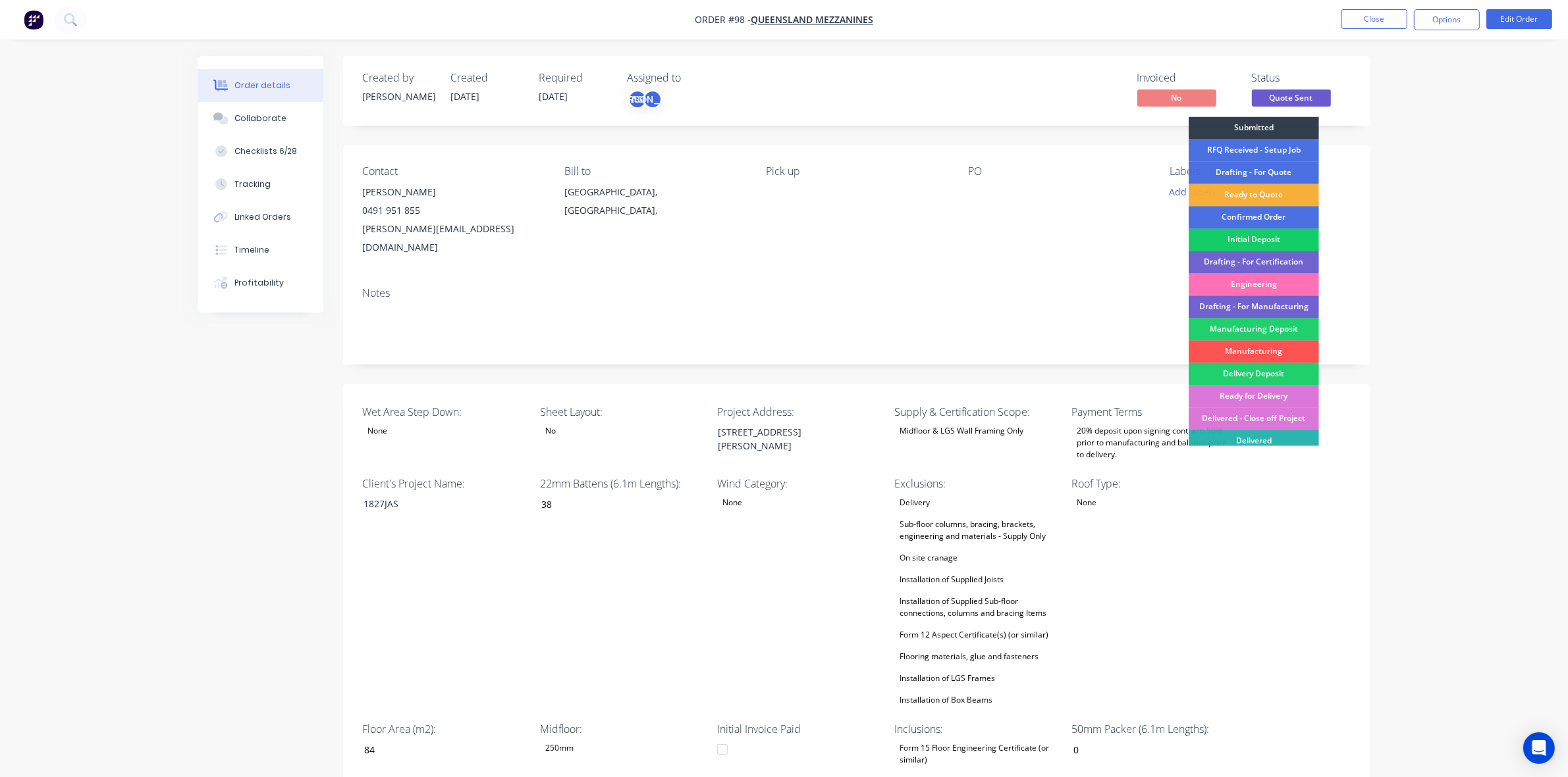
click at [1244, 232] on div "Initial Deposit" at bounding box center [1254, 240] width 131 height 22
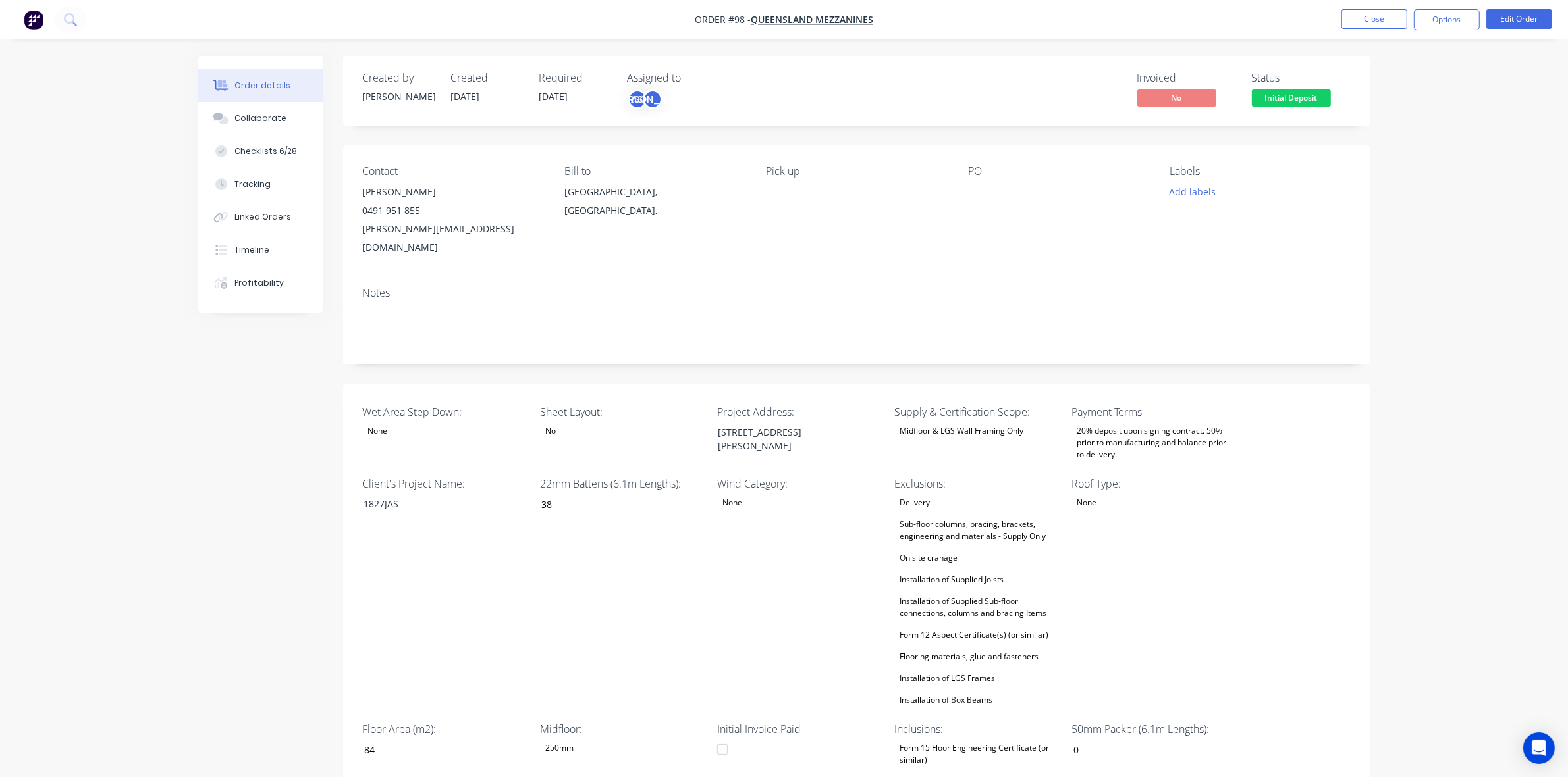
click at [1316, 200] on div "Add labels" at bounding box center [1260, 191] width 180 height 17
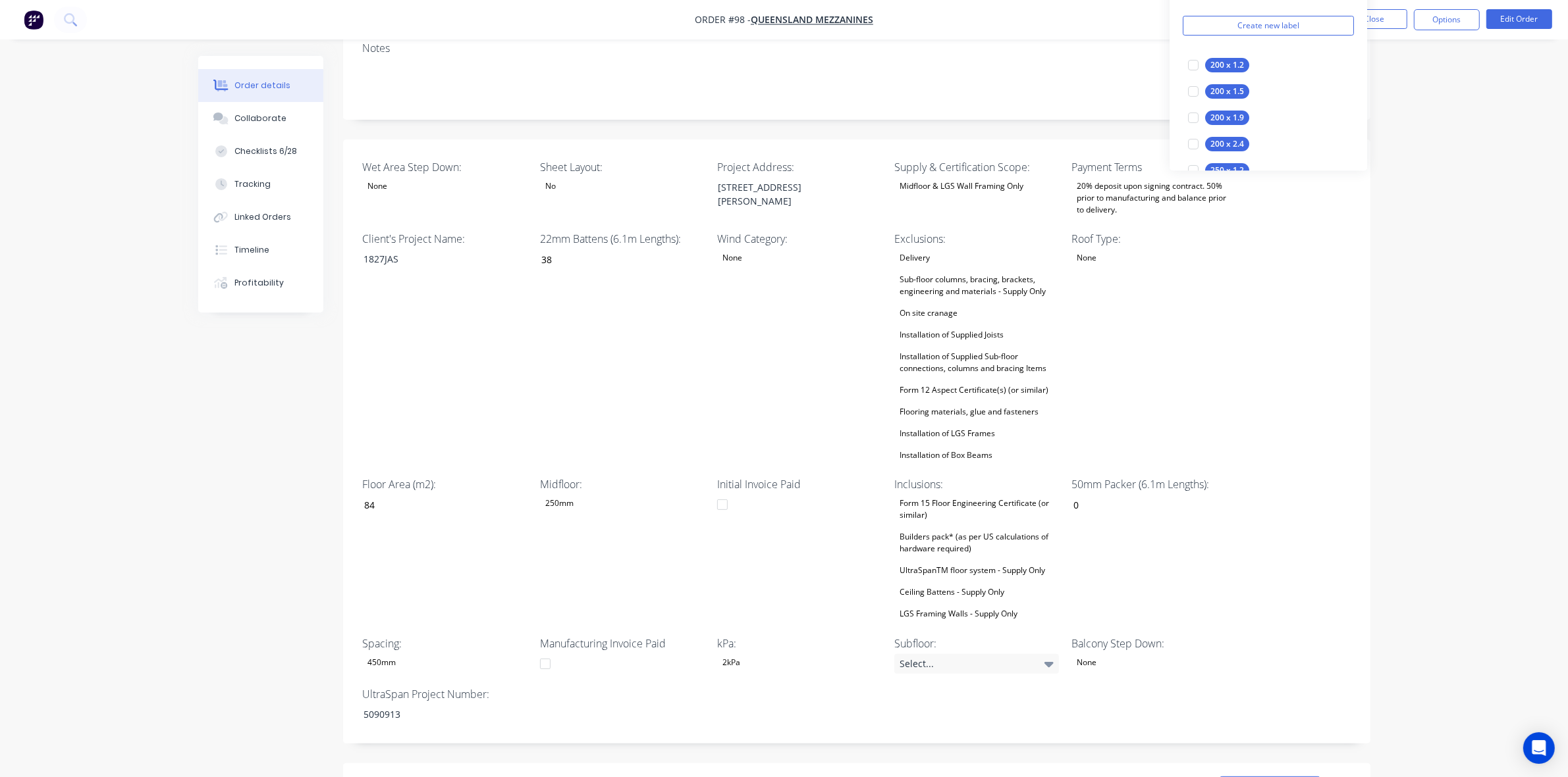
scroll to position [247, 0]
click at [1214, 307] on div "Roof Type: None" at bounding box center [1153, 345] width 165 height 233
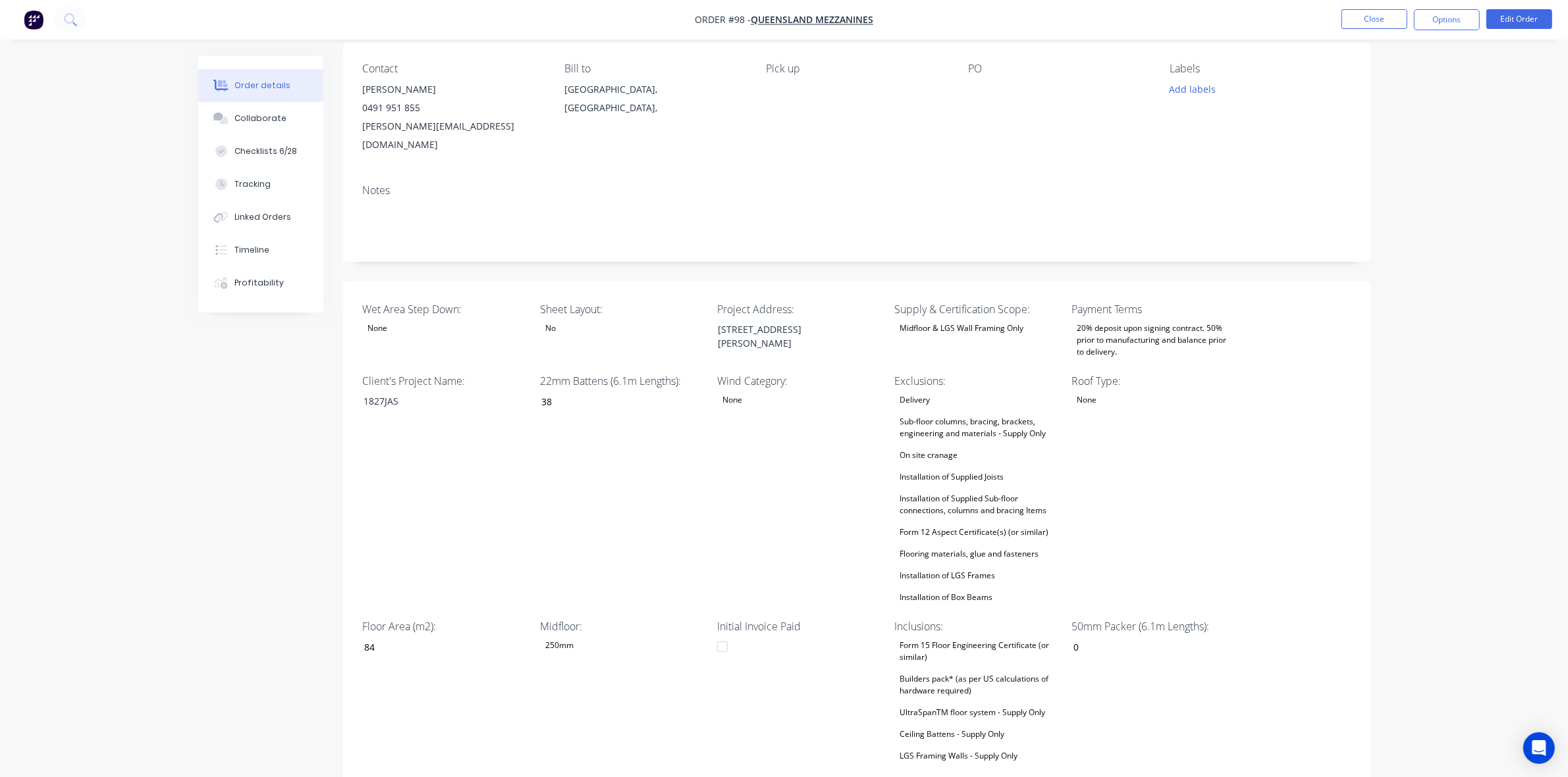
scroll to position [0, 0]
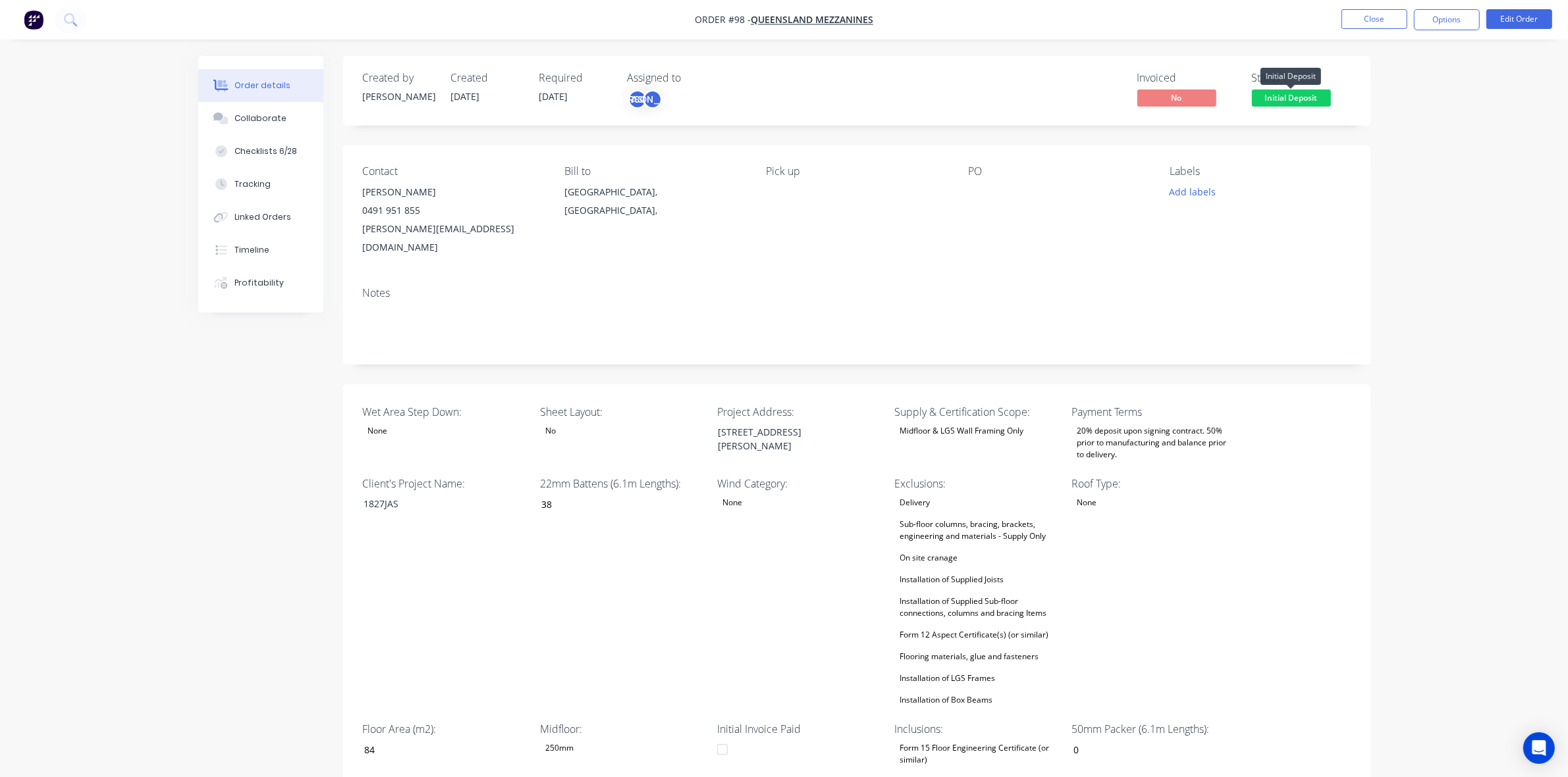
click at [1251, 91] on span "Initial Deposit" at bounding box center [1291, 98] width 79 height 17
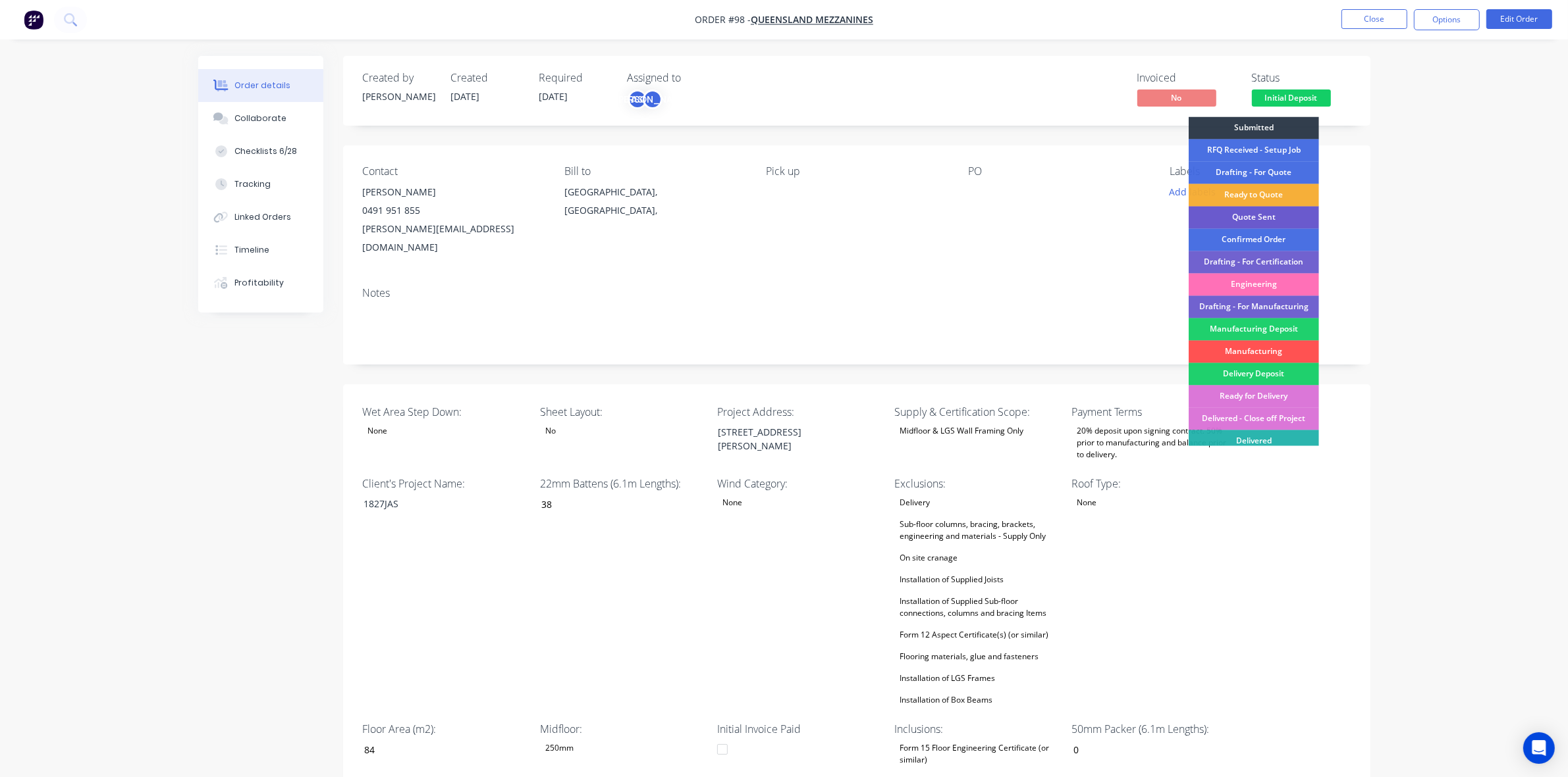
click at [1286, 205] on div "Ready to Quote" at bounding box center [1254, 195] width 131 height 22
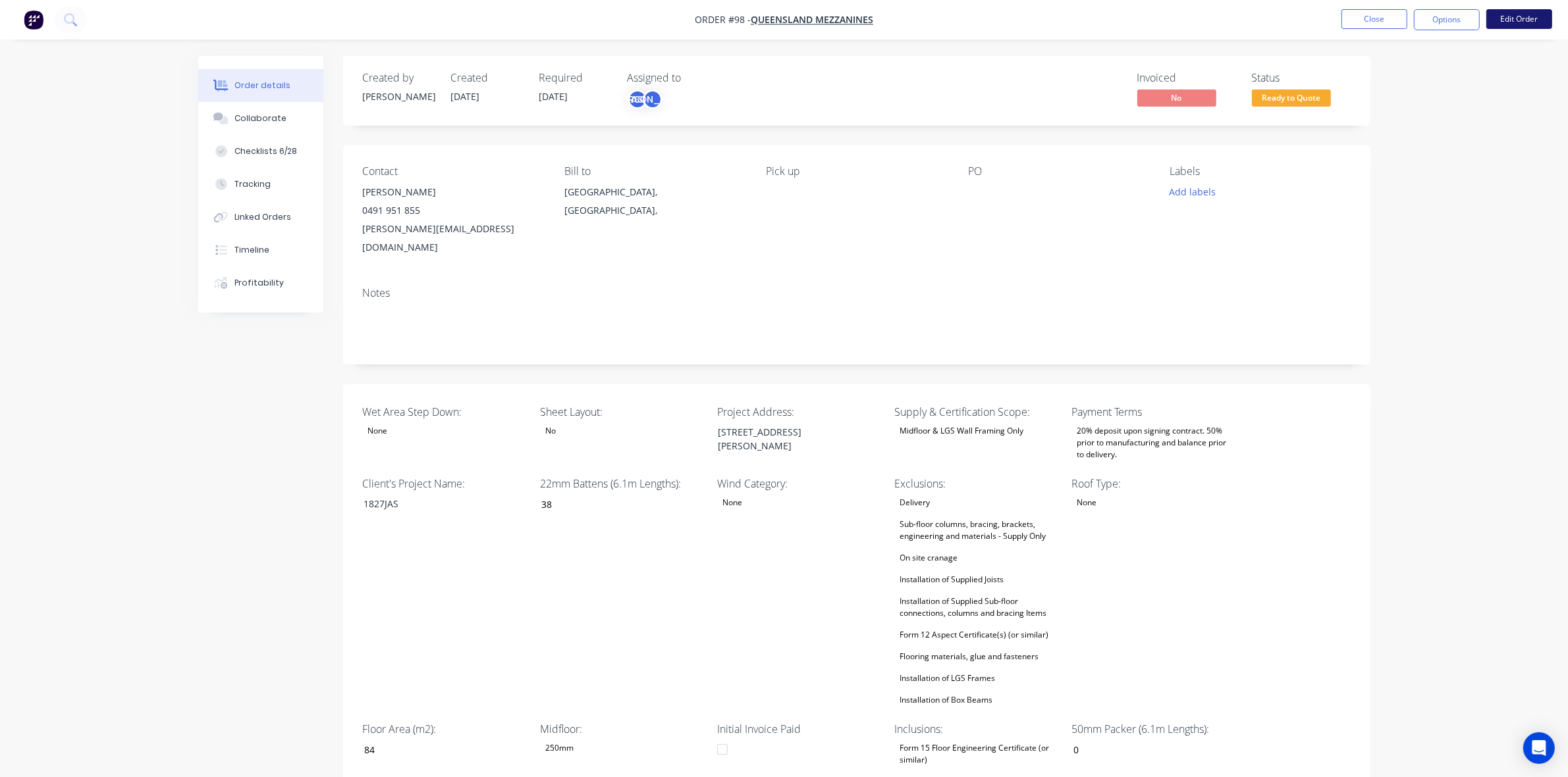
click at [1519, 13] on button "Edit Order" at bounding box center [1519, 18] width 66 height 19
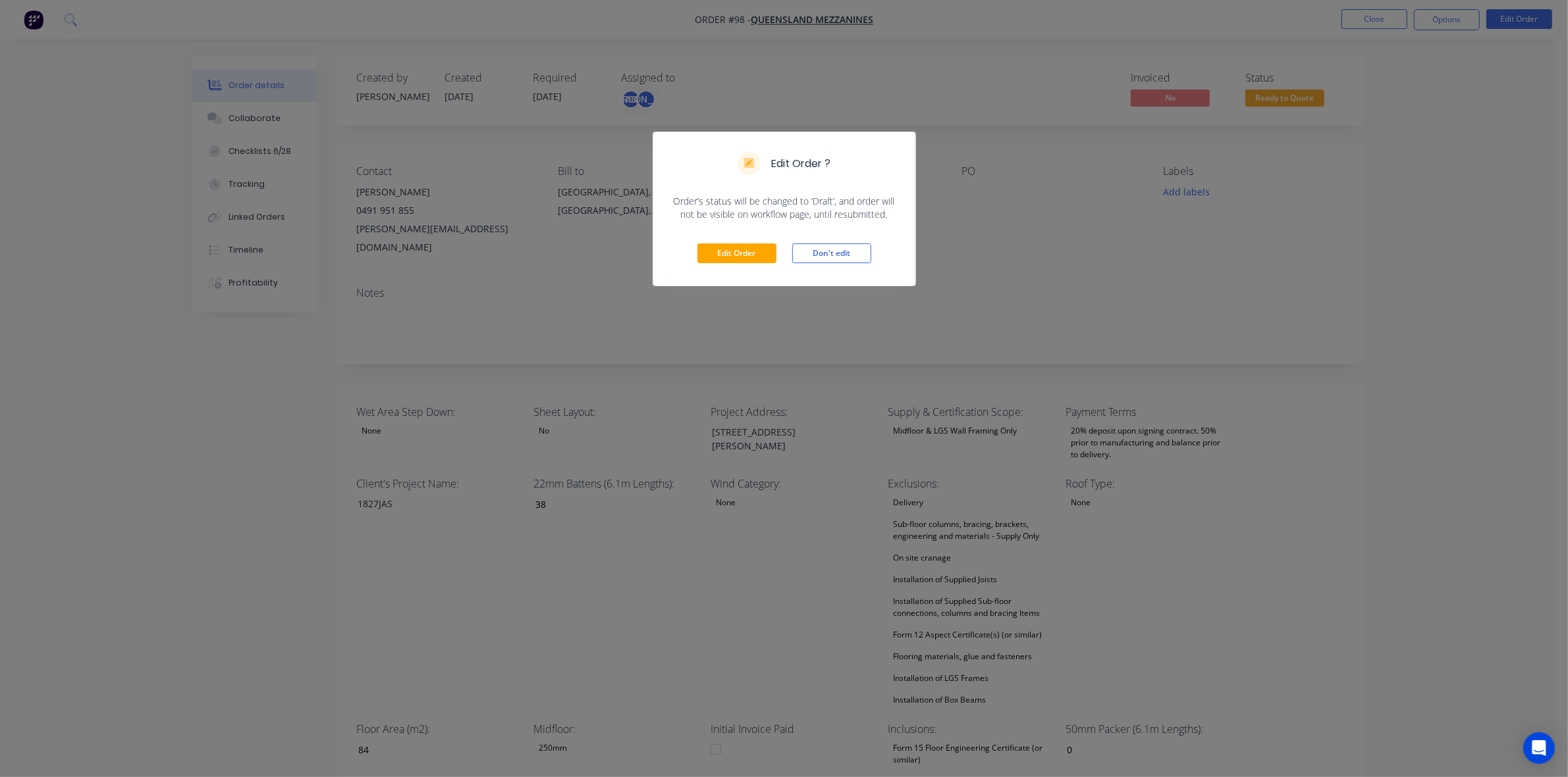
click at [1212, 250] on div "Edit Order ? Order’s status will be changed to ‘Draft’, and order will not be v…" at bounding box center [784, 388] width 1568 height 777
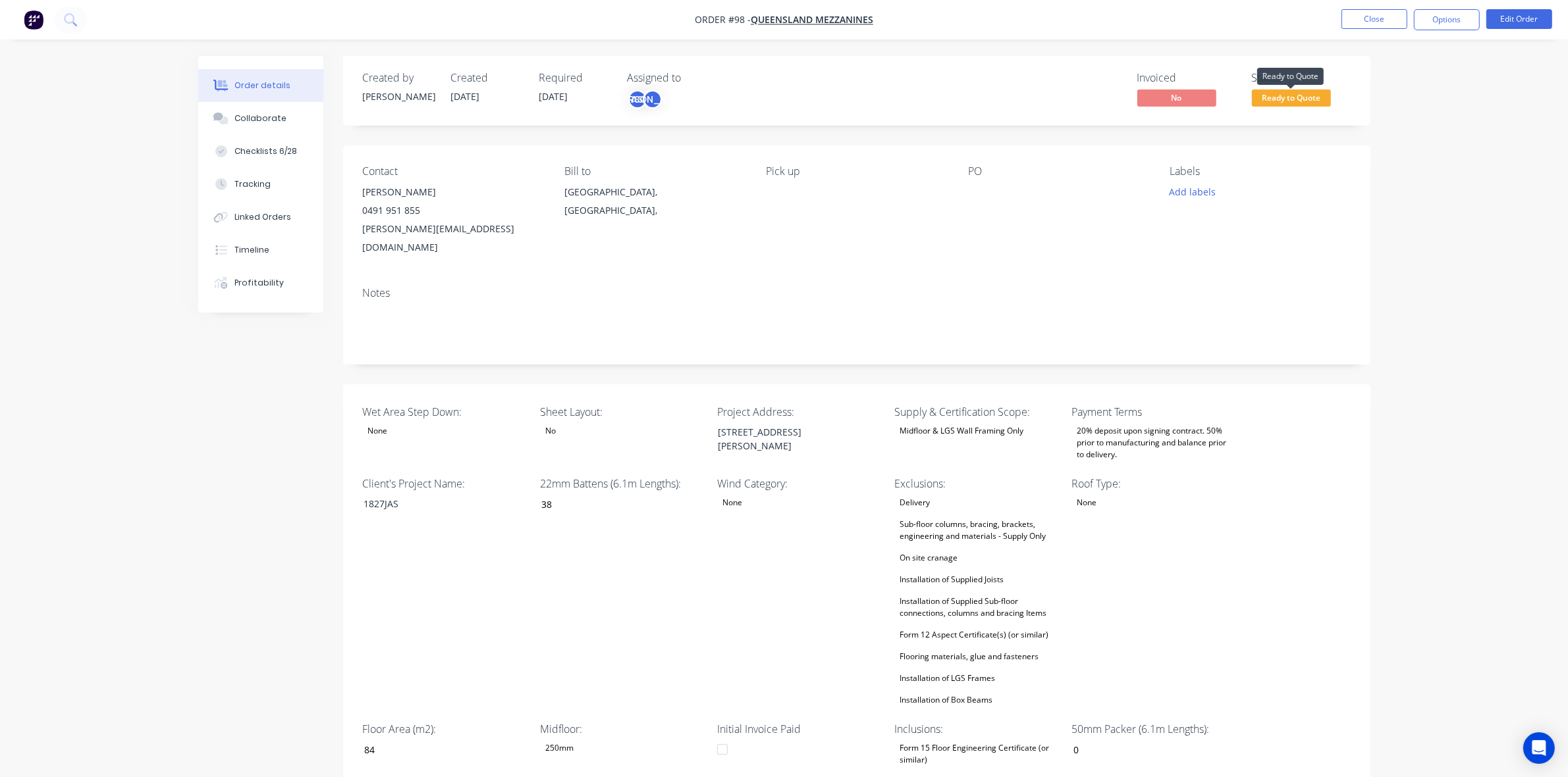
click at [1298, 91] on span "Ready to Quote" at bounding box center [1291, 98] width 79 height 17
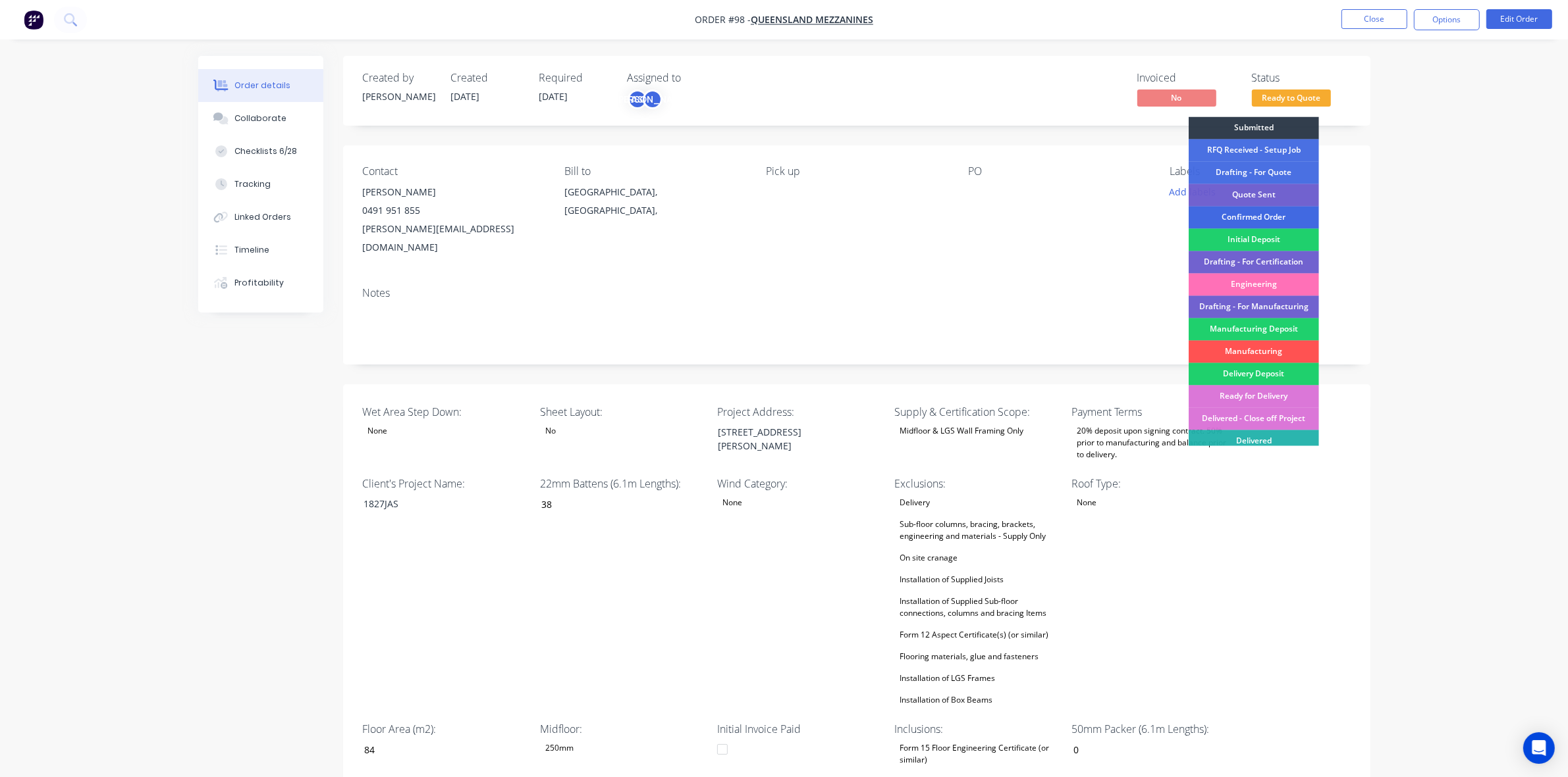
click at [1243, 218] on div "Confirmed Order" at bounding box center [1254, 218] width 131 height 22
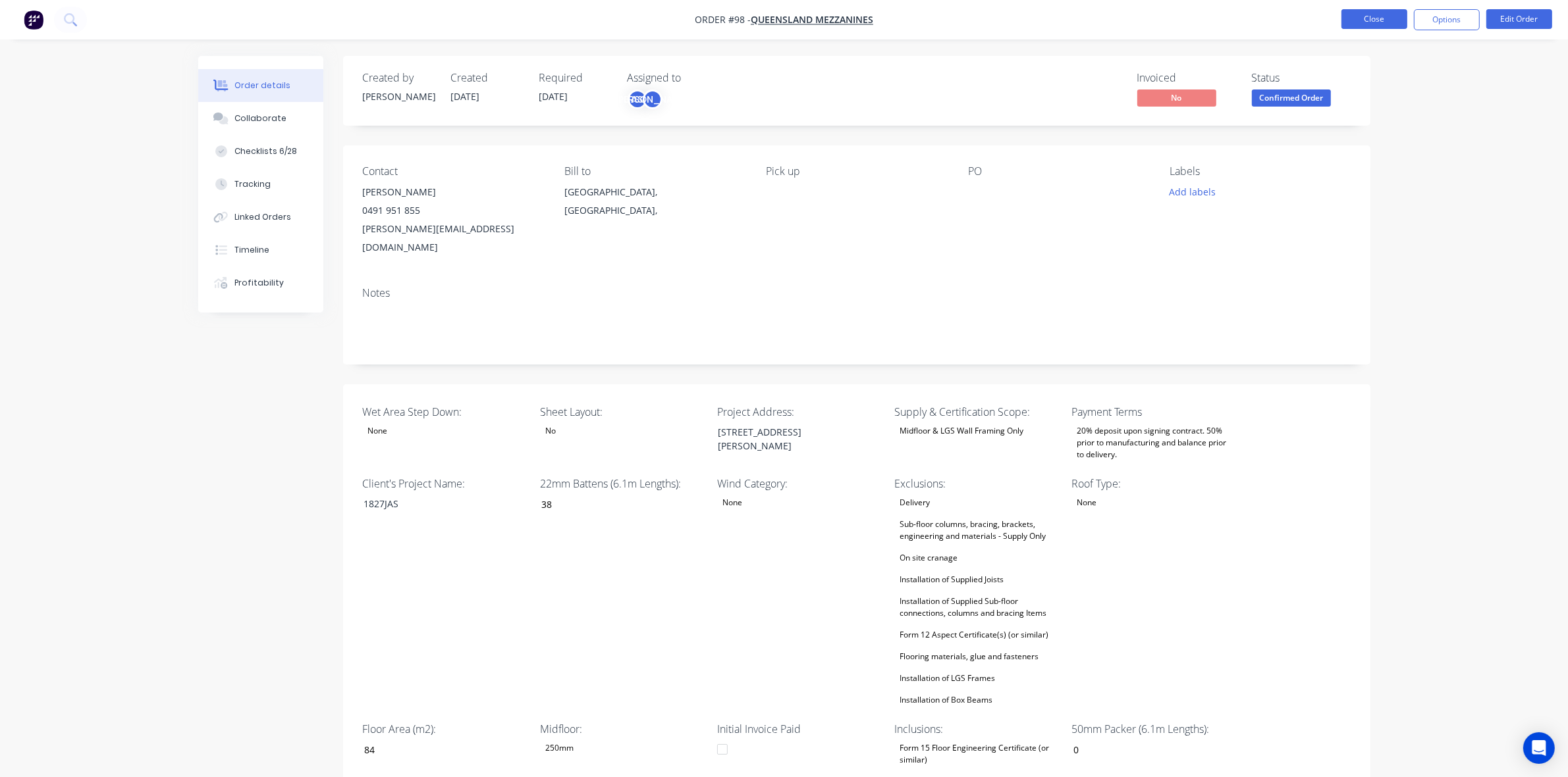
click at [1387, 17] on button "Close" at bounding box center [1375, 18] width 66 height 19
